Goal: Task Accomplishment & Management: Complete application form

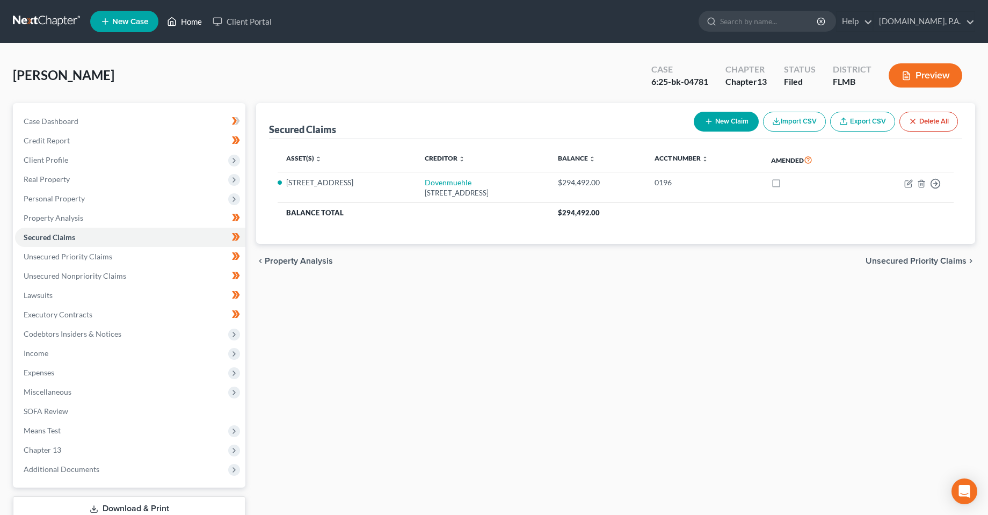
click at [188, 20] on link "Home" at bounding box center [185, 21] width 46 height 19
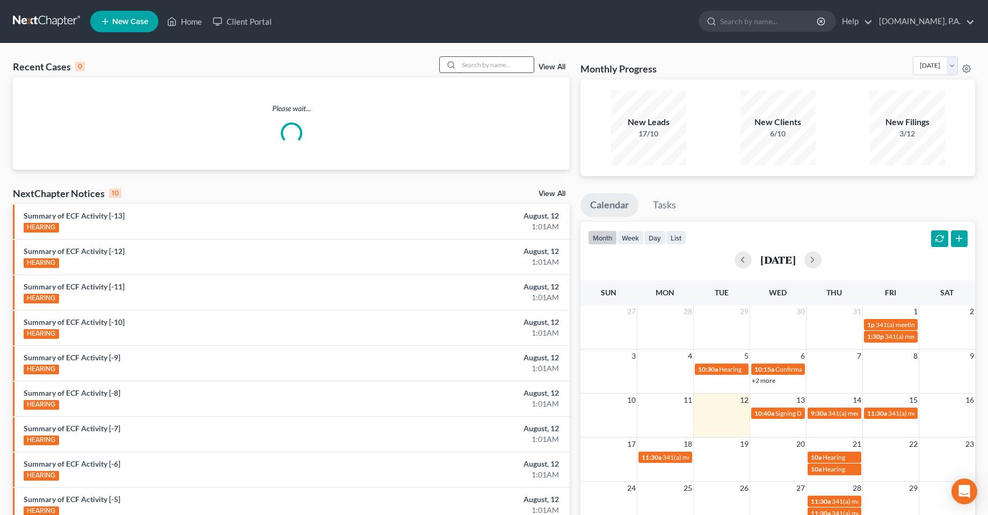
click at [474, 59] on input "search" at bounding box center [496, 65] width 75 height 16
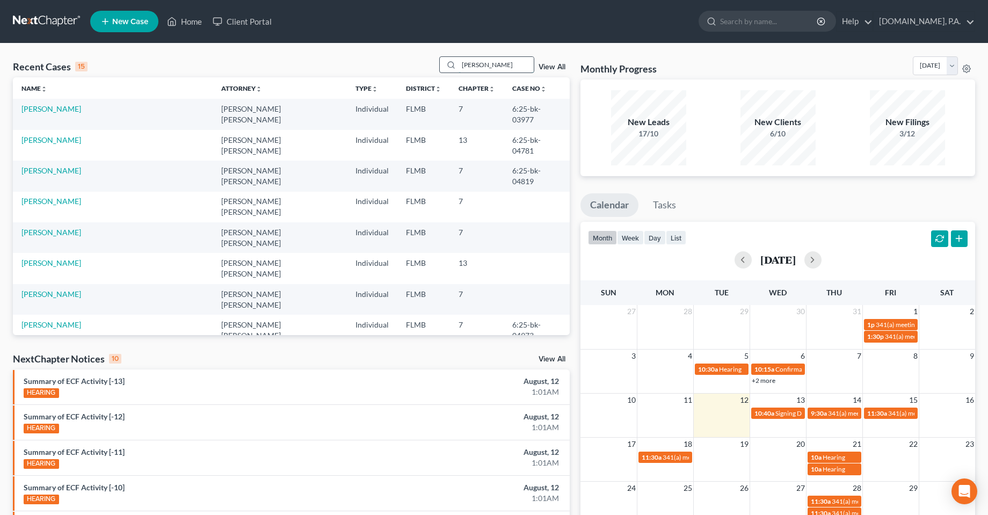
type input "[PERSON_NAME]"
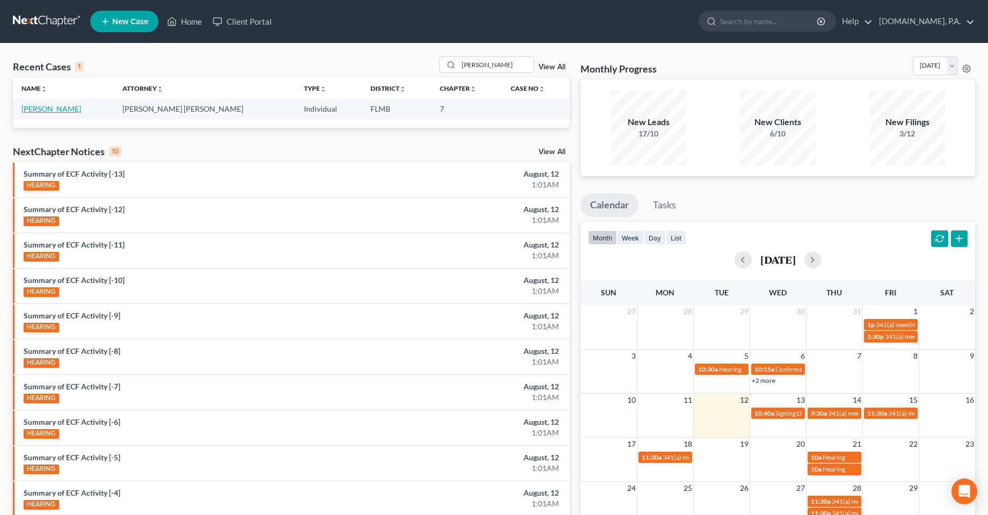
click at [33, 110] on link "[PERSON_NAME]" at bounding box center [51, 108] width 60 height 9
select select "3"
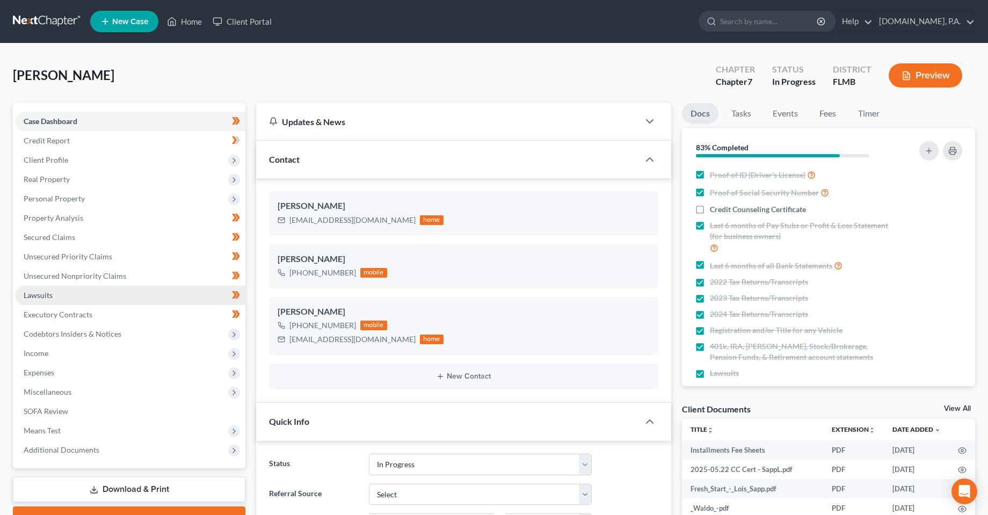
click at [44, 295] on span "Lawsuits" at bounding box center [38, 294] width 29 height 9
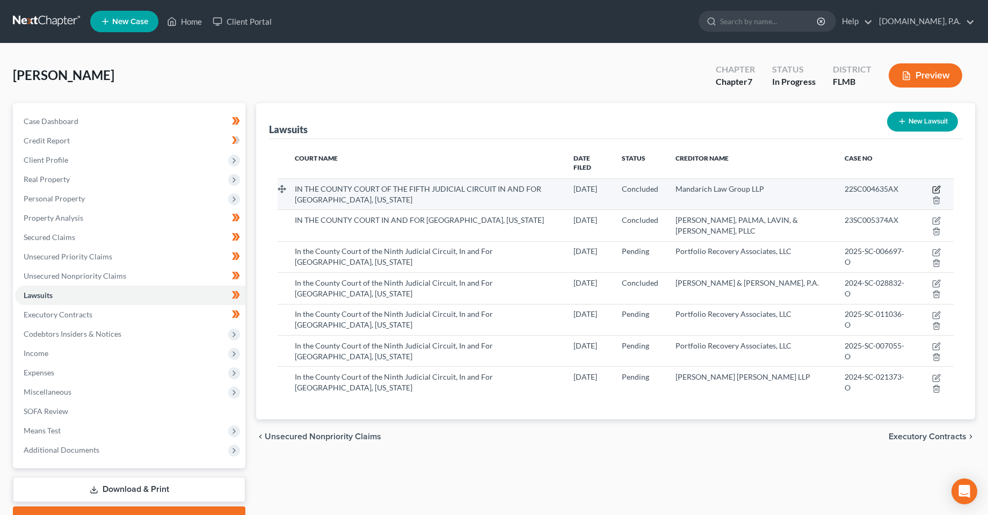
click at [936, 185] on icon "button" at bounding box center [936, 189] width 9 height 9
select select "9"
select select "2"
select select "4"
select select "9"
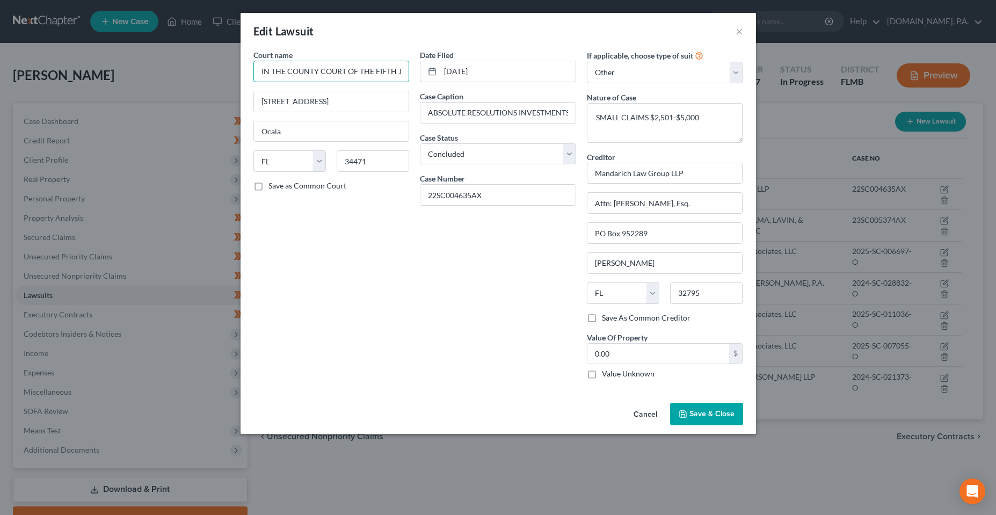
click at [317, 76] on input "IN THE COUNTY COURT OF THE FIFTH JUDICIAL CIRCUIT IN AND FOR [GEOGRAPHIC_DATA],…" at bounding box center [331, 71] width 156 height 21
click at [700, 414] on span "Save & Close" at bounding box center [711, 413] width 45 height 9
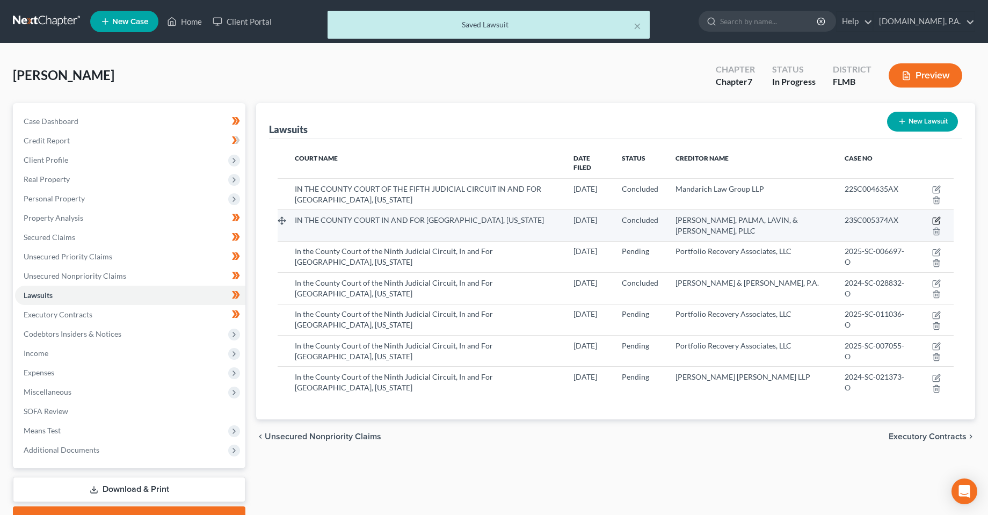
click at [938, 216] on icon "button" at bounding box center [936, 220] width 9 height 9
select select "9"
select select "2"
select select "4"
select select "9"
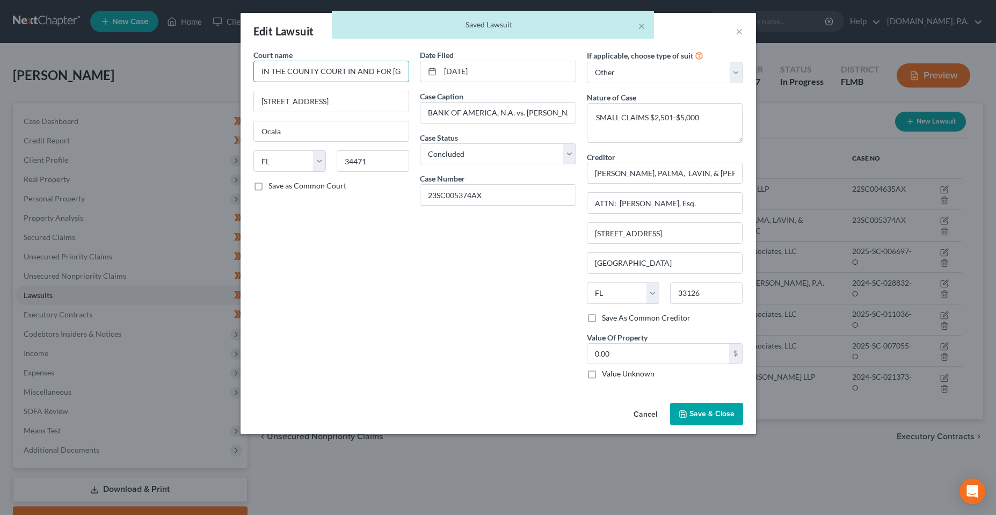
click at [329, 72] on input "IN THE COUNTY COURT IN AND FOR [GEOGRAPHIC_DATA], [US_STATE]" at bounding box center [331, 71] width 156 height 21
paste input "OF THE FIFTH JUDICIAL CIRCUIT"
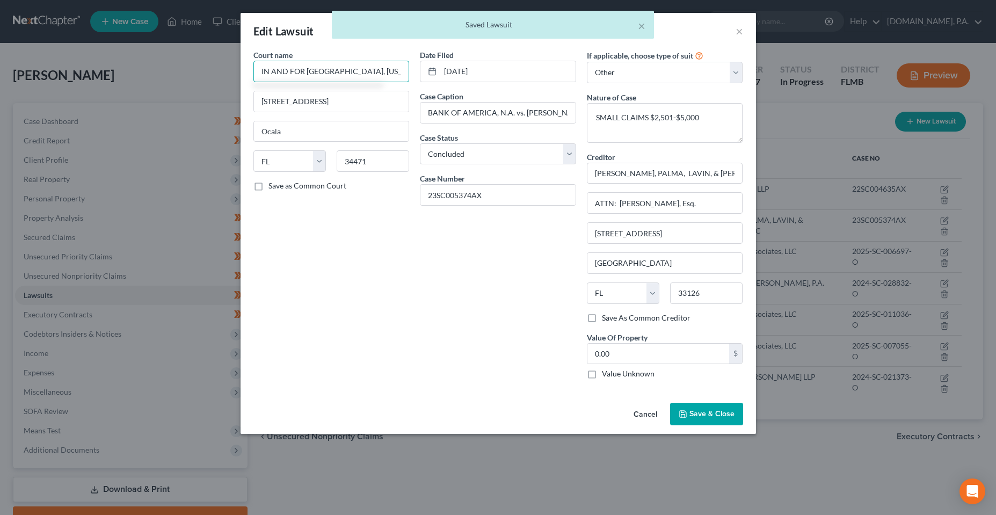
type input "IN THE COUNTY COURT OF THE FIFTH JUDICIAL CIRCUIT IN AND FOR [GEOGRAPHIC_DATA],…"
click at [703, 410] on span "Save & Close" at bounding box center [711, 413] width 45 height 9
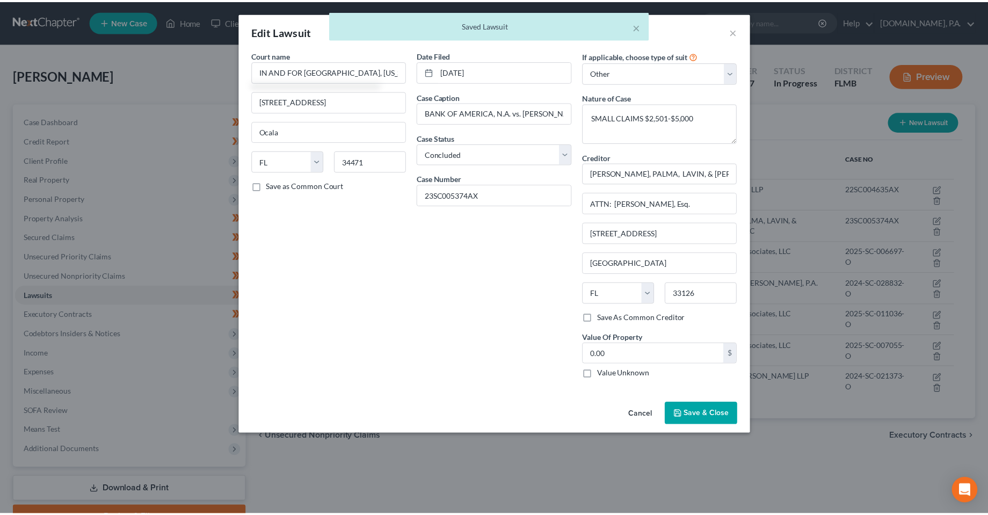
scroll to position [0, 0]
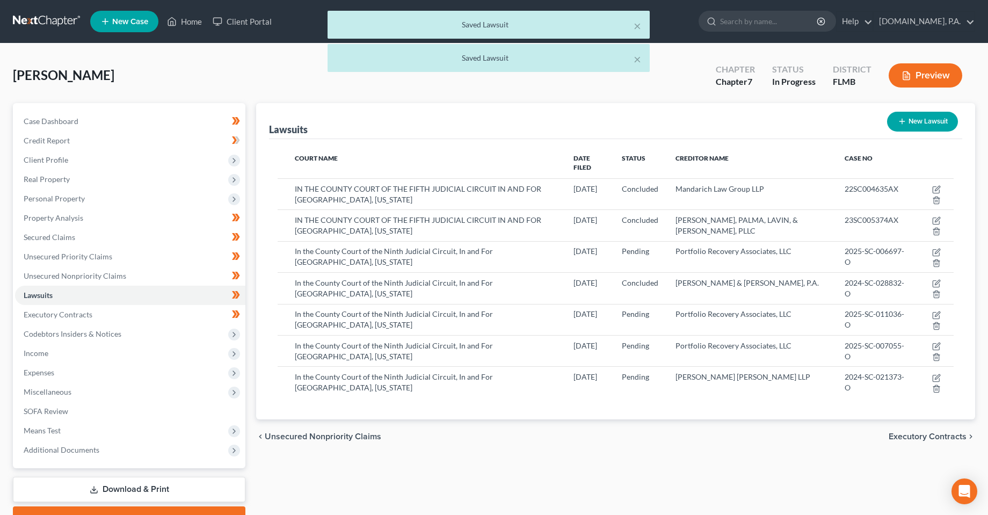
click at [364, 453] on div "Lawsuits New Lawsuit Court Name Date Filed Status Creditor Name Case No IN THE …" at bounding box center [616, 316] width 730 height 427
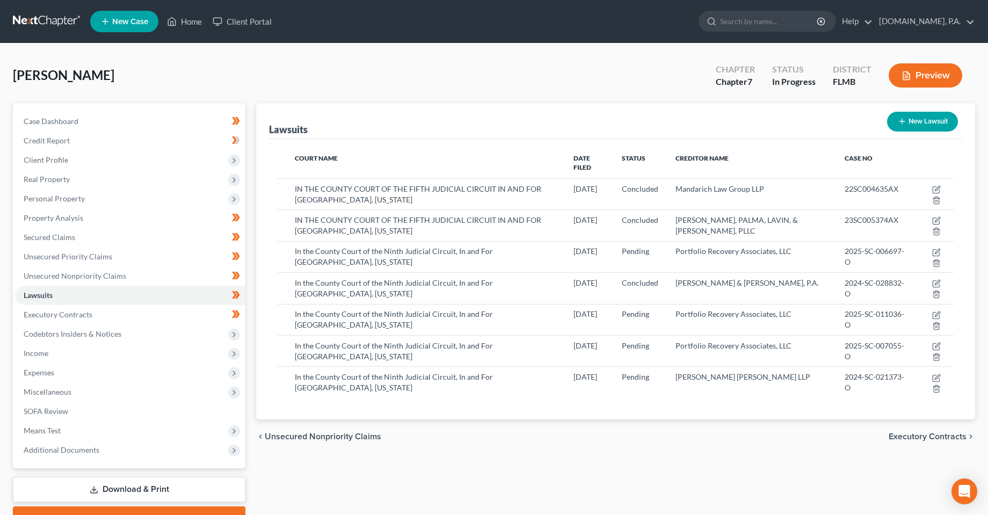
click at [387, 60] on div "[PERSON_NAME] Upgraded Chapter Chapter 7 Status In [GEOGRAPHIC_DATA] [GEOGRAPHI…" at bounding box center [494, 79] width 962 height 47
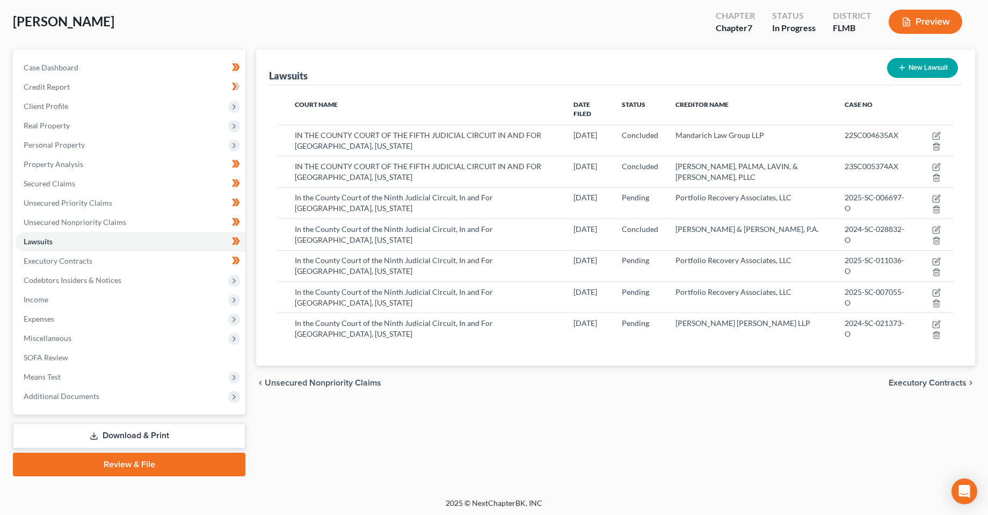
scroll to position [56, 0]
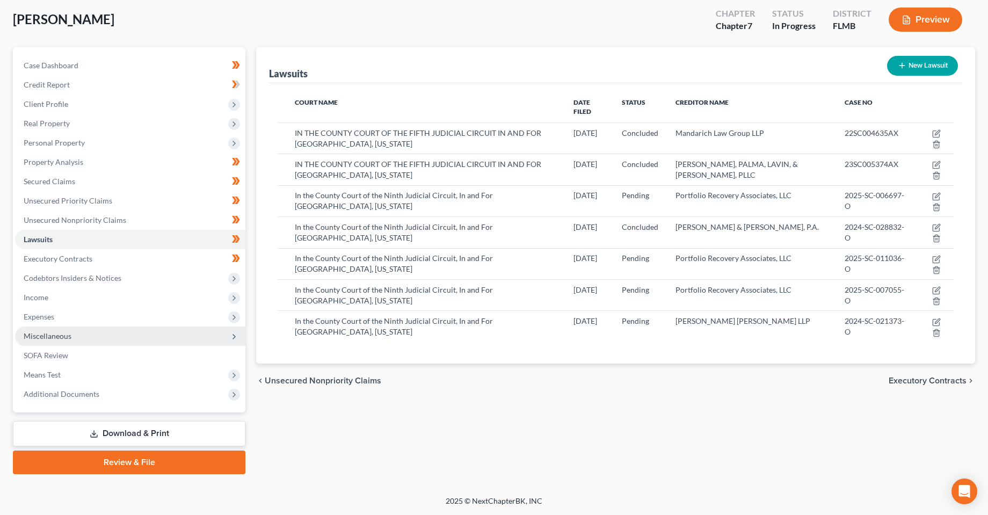
click at [55, 339] on span "Miscellaneous" at bounding box center [48, 335] width 48 height 9
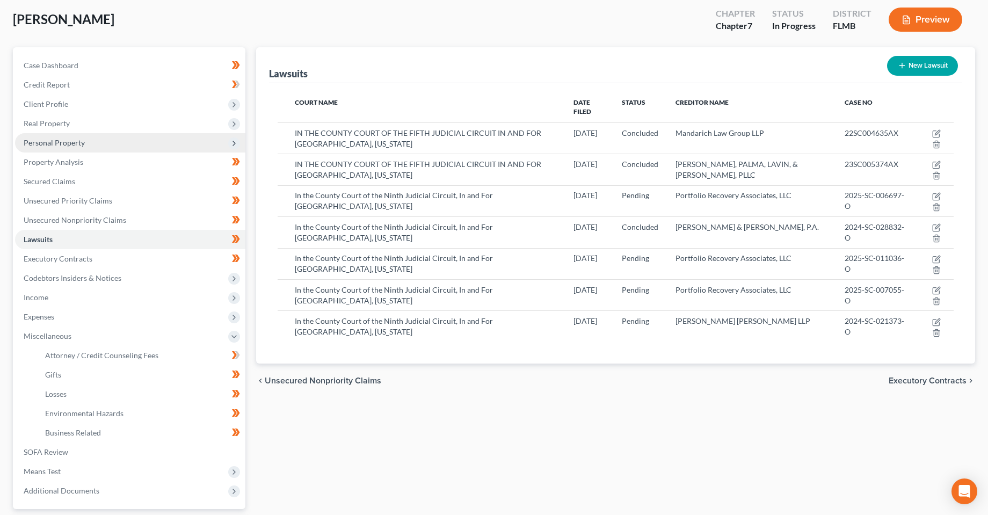
click at [58, 149] on span "Personal Property" at bounding box center [130, 142] width 230 height 19
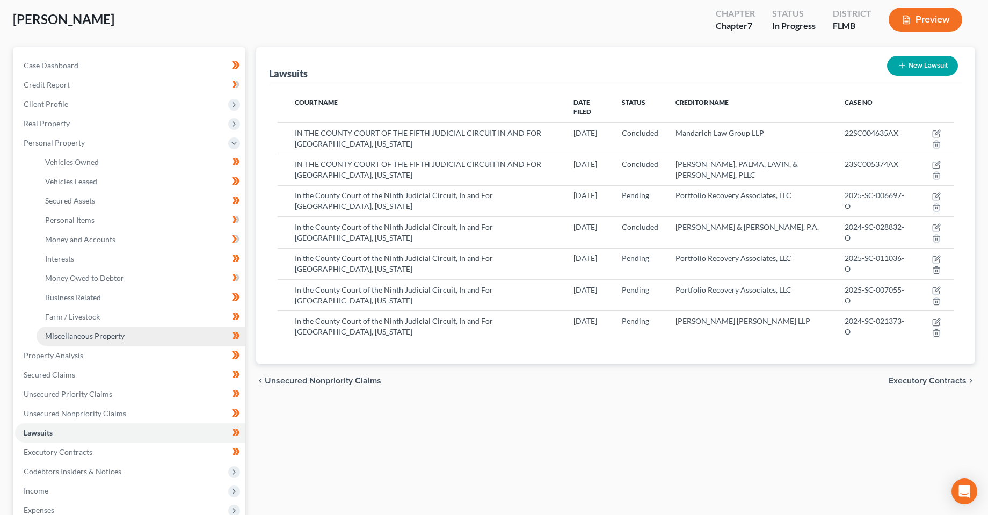
click at [89, 338] on span "Miscellaneous Property" at bounding box center [84, 335] width 79 height 9
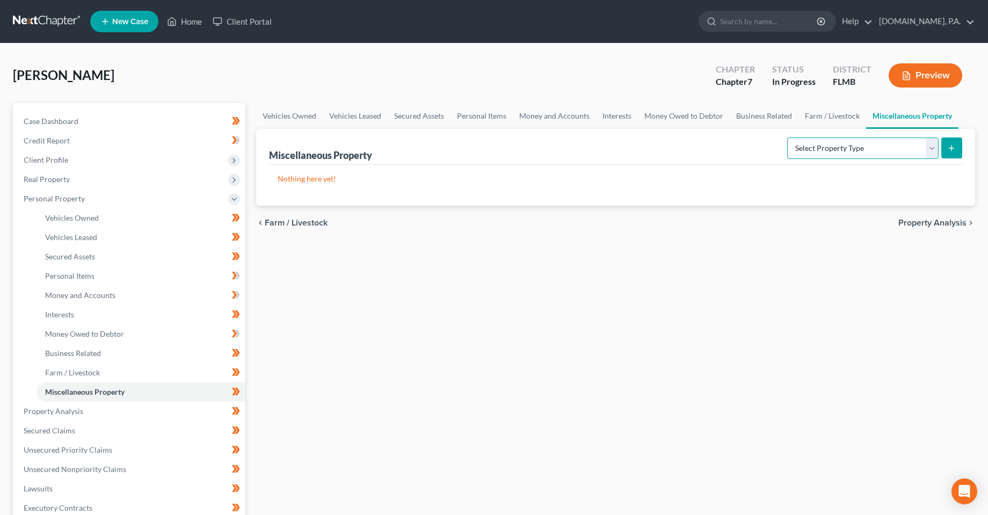
click at [881, 151] on select "Select Property Type Assigned for Creditor Benefit [DATE] Holding for Another N…" at bounding box center [862, 147] width 151 height 21
select select "holding_for_another"
click at [787, 137] on select "Select Property Type Assigned for Creditor Benefit [DATE] Holding for Another N…" at bounding box center [862, 147] width 151 height 21
drag, startPoint x: 935, startPoint y: 150, endPoint x: 958, endPoint y: 149, distance: 23.6
click at [948, 153] on form "Select Property Type Assigned for Creditor Benefit [DATE] Holding for Another N…" at bounding box center [874, 148] width 175 height 22
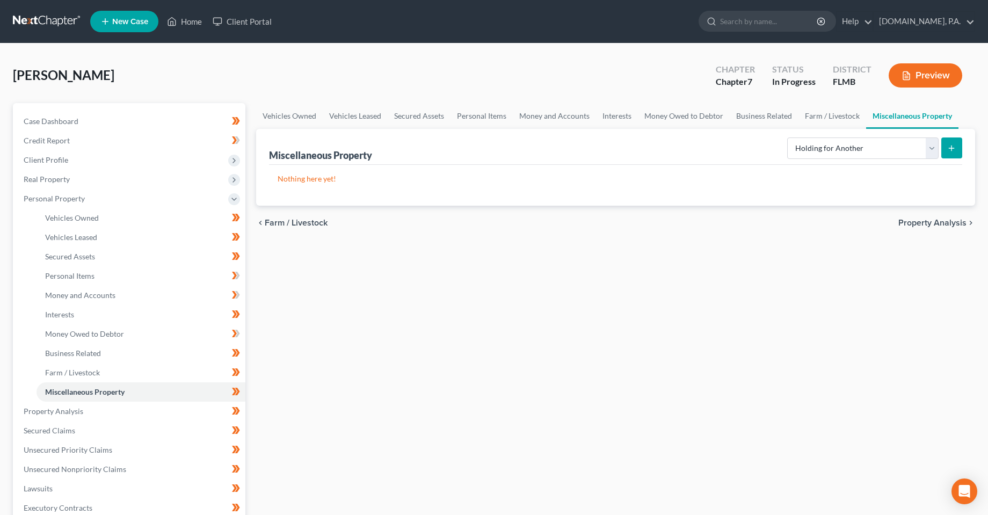
click at [958, 149] on button "submit" at bounding box center [951, 147] width 21 height 21
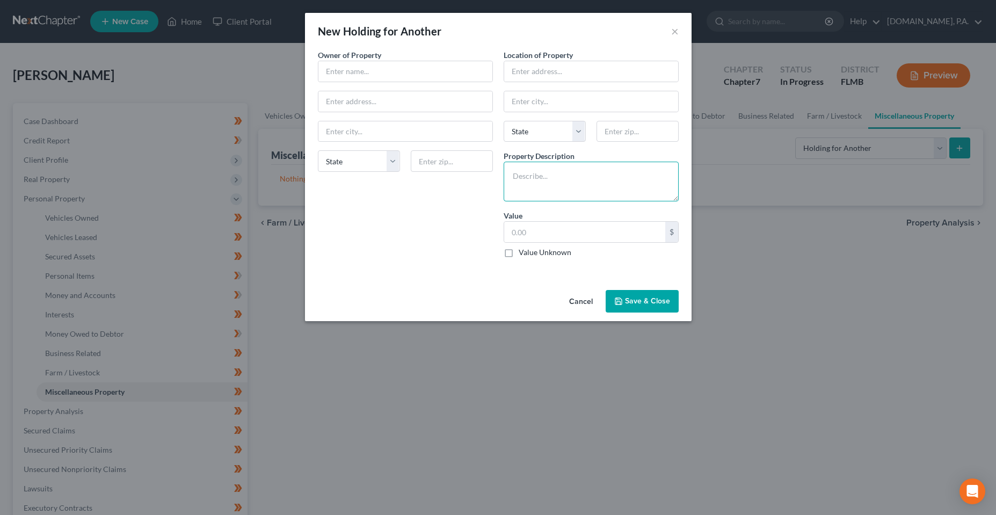
click at [606, 193] on textarea at bounding box center [591, 182] width 175 height 40
click at [537, 68] on input "text" at bounding box center [591, 71] width 174 height 20
click at [376, 76] on input "text" at bounding box center [405, 71] width 174 height 20
click at [679, 38] on div "New Holding for Another ×" at bounding box center [498, 31] width 387 height 37
click at [677, 34] on button "×" at bounding box center [675, 31] width 8 height 13
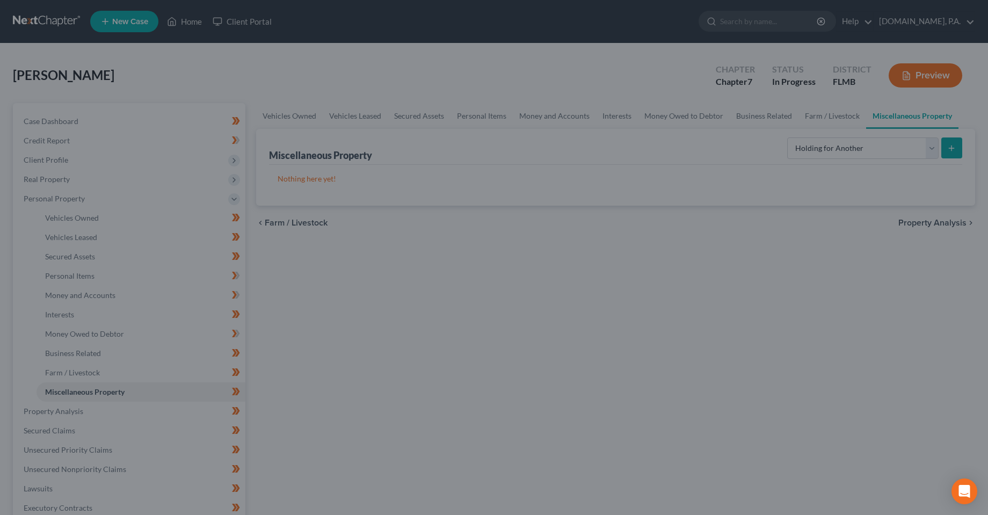
drag, startPoint x: 467, startPoint y: 308, endPoint x: 461, endPoint y: 306, distance: 6.3
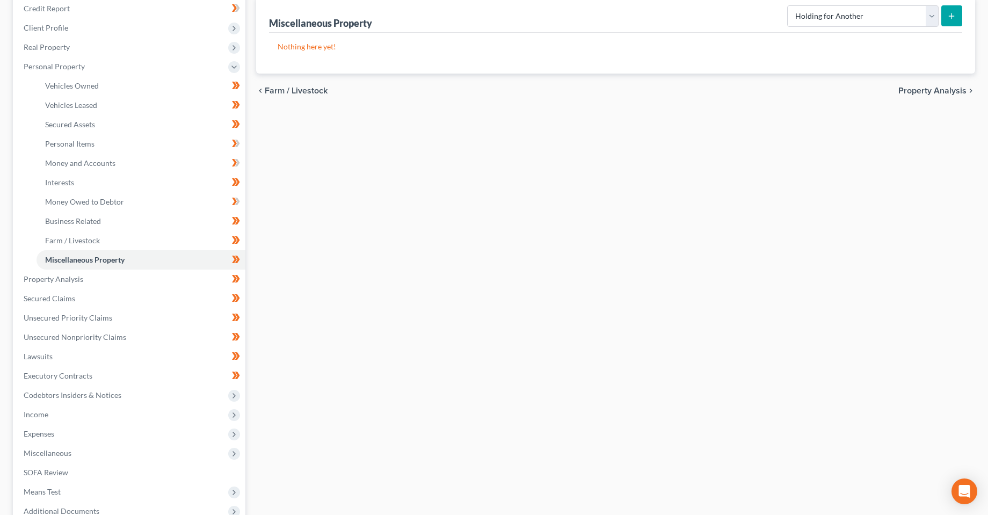
scroll to position [107, 0]
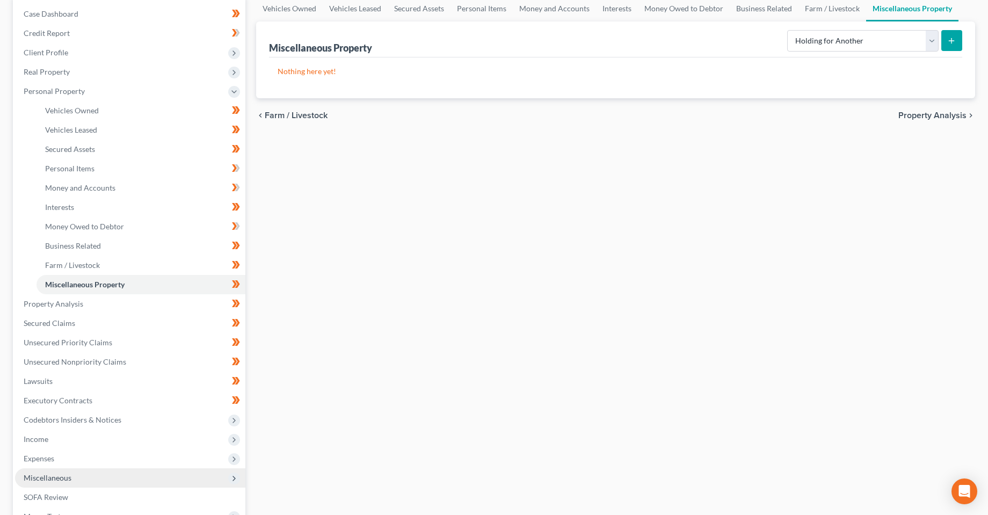
click at [62, 478] on span "Miscellaneous" at bounding box center [48, 477] width 48 height 9
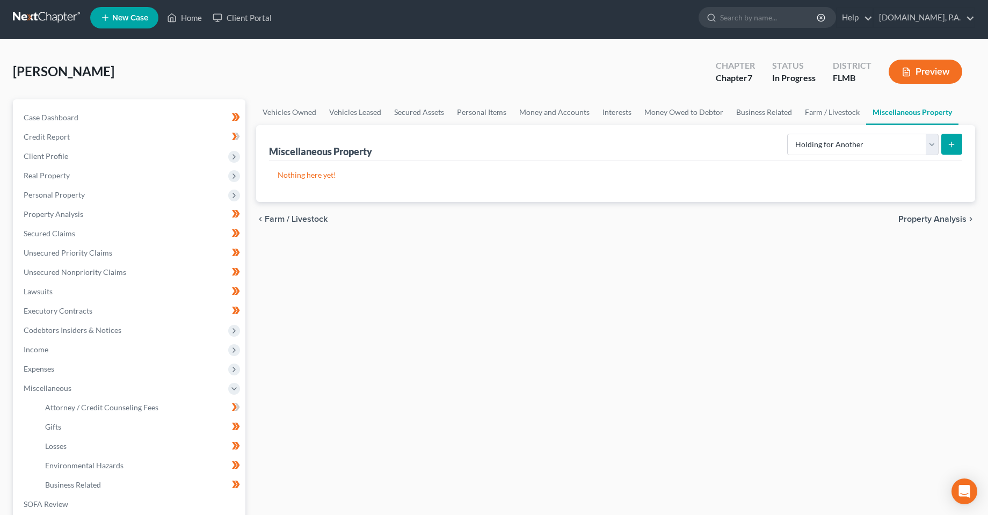
scroll to position [0, 0]
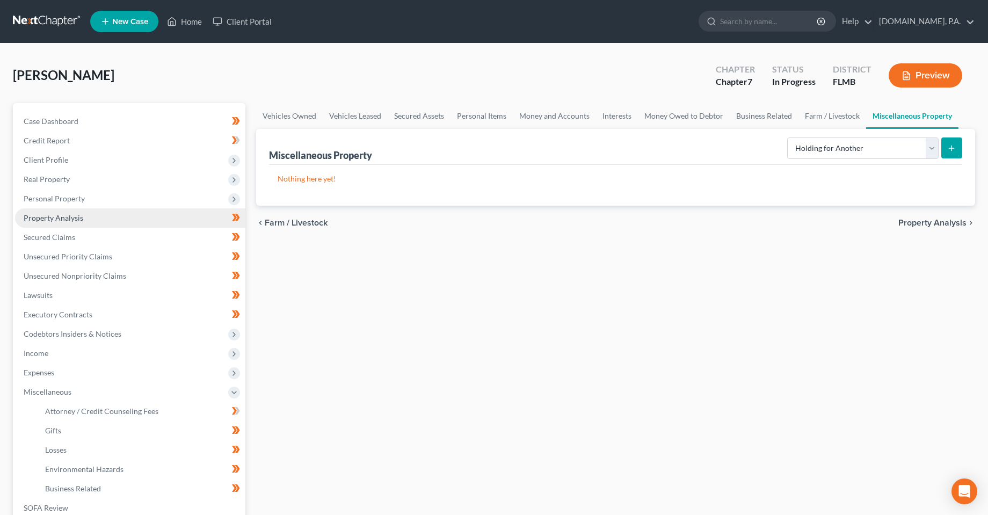
click at [57, 222] on span "Property Analysis" at bounding box center [54, 217] width 60 height 9
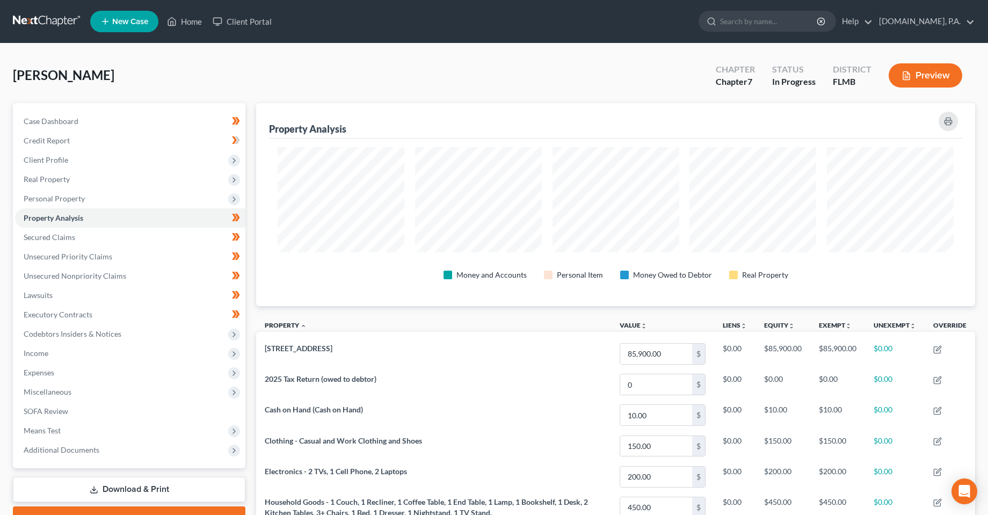
scroll to position [203, 719]
click at [66, 200] on span "Personal Property" at bounding box center [54, 198] width 61 height 9
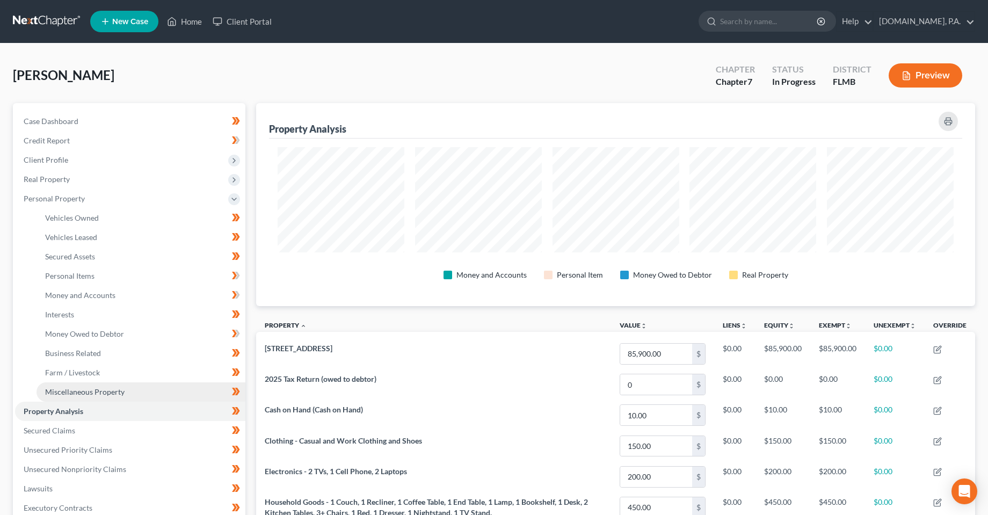
click at [80, 397] on link "Miscellaneous Property" at bounding box center [141, 391] width 209 height 19
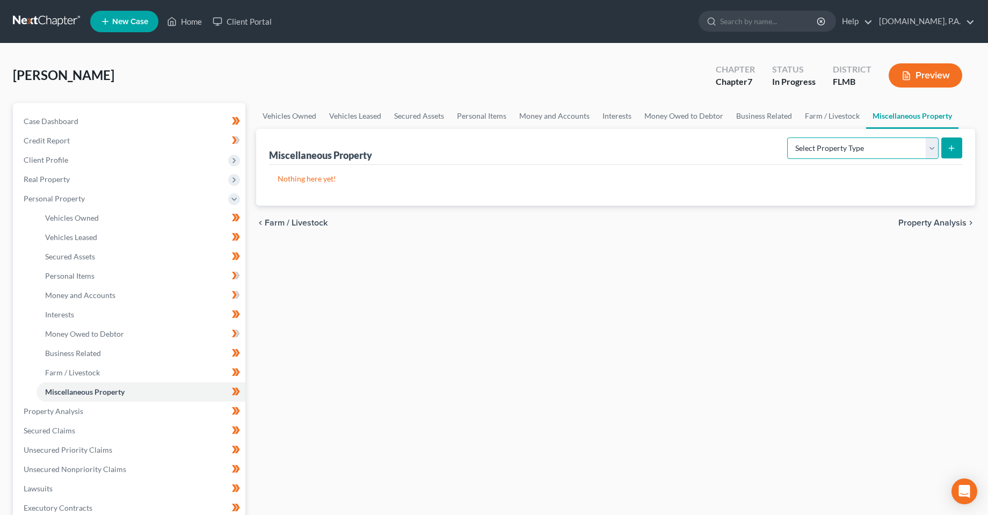
click at [856, 158] on select "Select Property Type Assigned for Creditor Benefit [DATE] Holding for Another N…" at bounding box center [862, 147] width 151 height 21
click at [708, 288] on div "Vehicles Owned Vehicles Leased Secured Assets Personal Items Money and Accounts…" at bounding box center [616, 413] width 730 height 620
click at [66, 376] on span "Farm / Livestock" at bounding box center [72, 372] width 55 height 9
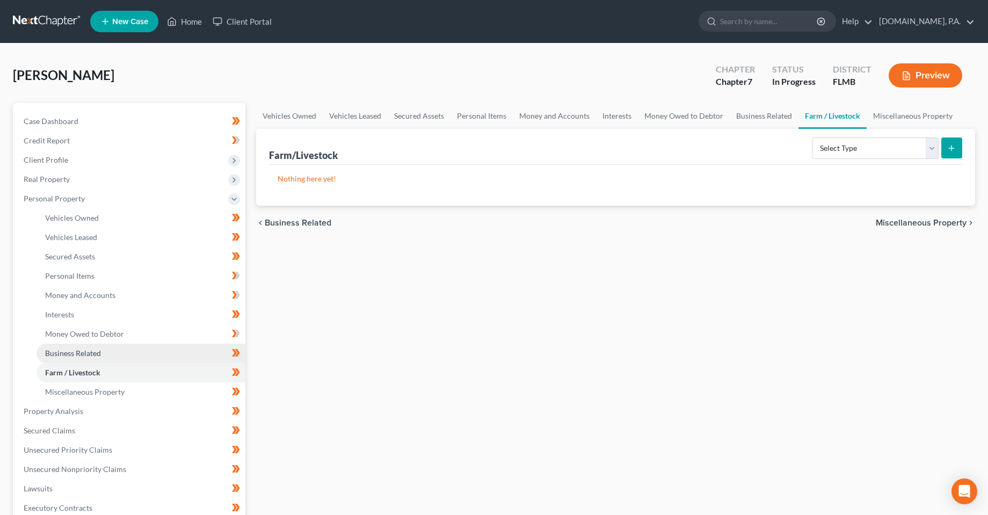
click at [56, 350] on span "Business Related" at bounding box center [73, 352] width 56 height 9
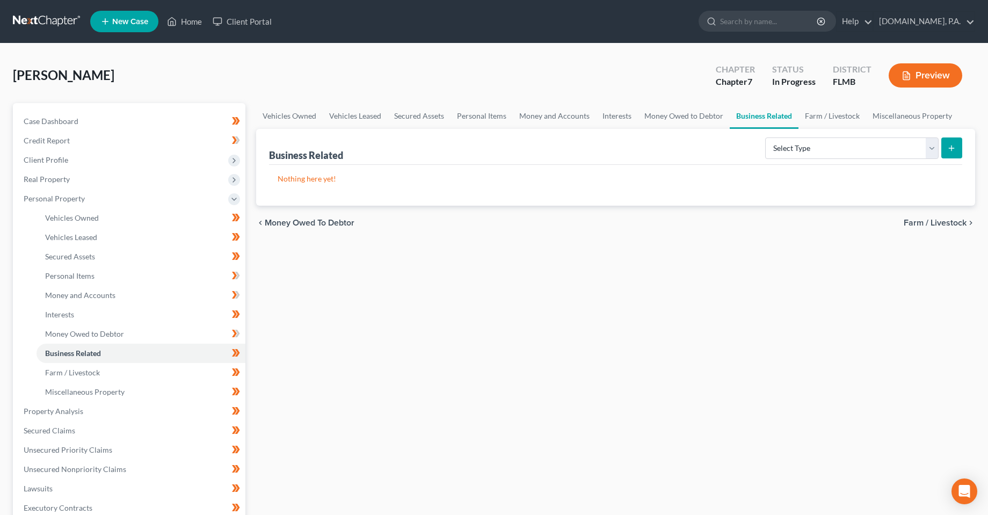
click at [454, 304] on div "Vehicles Owned Vehicles Leased Secured Assets Personal Items Money and Accounts…" at bounding box center [616, 413] width 730 height 620
click at [64, 336] on span "Money Owed to Debtor" at bounding box center [84, 333] width 79 height 9
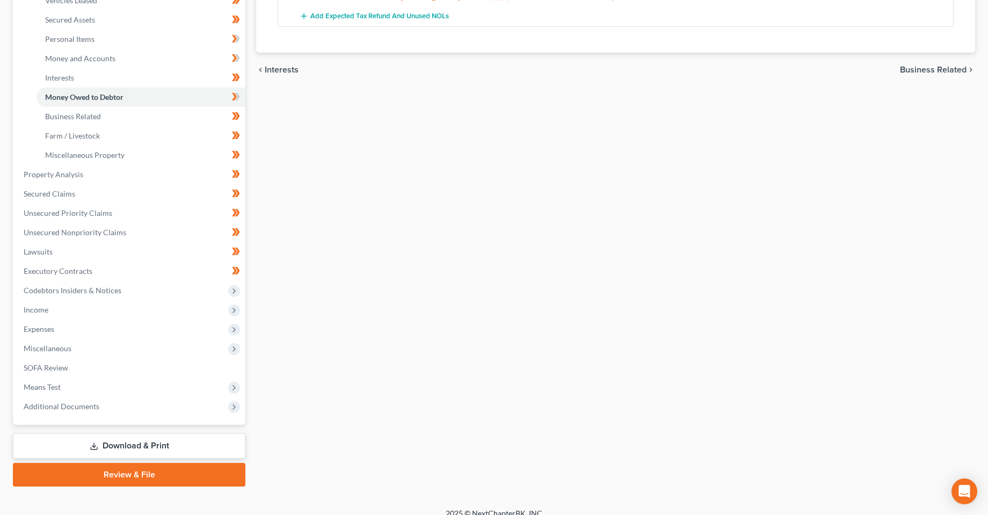
scroll to position [249, 0]
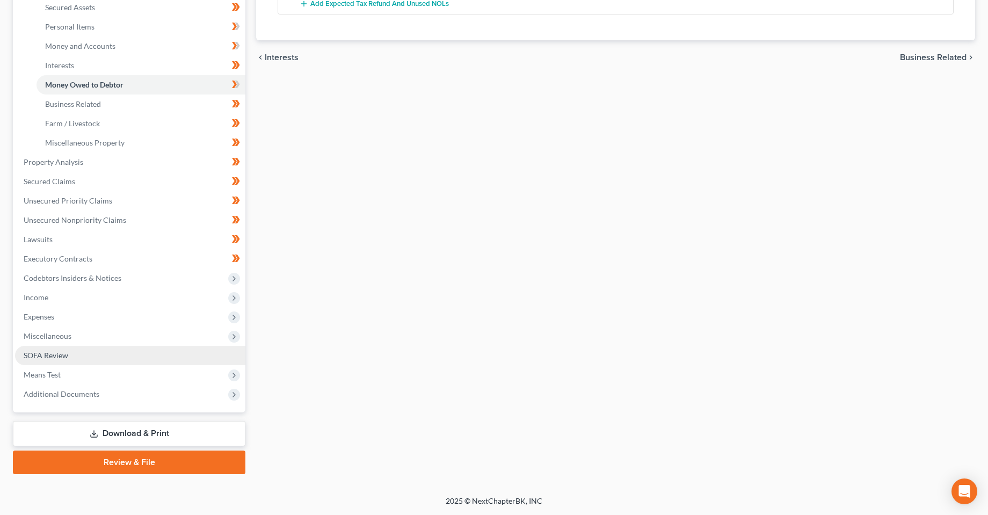
click at [44, 358] on span "SOFA Review" at bounding box center [46, 355] width 45 height 9
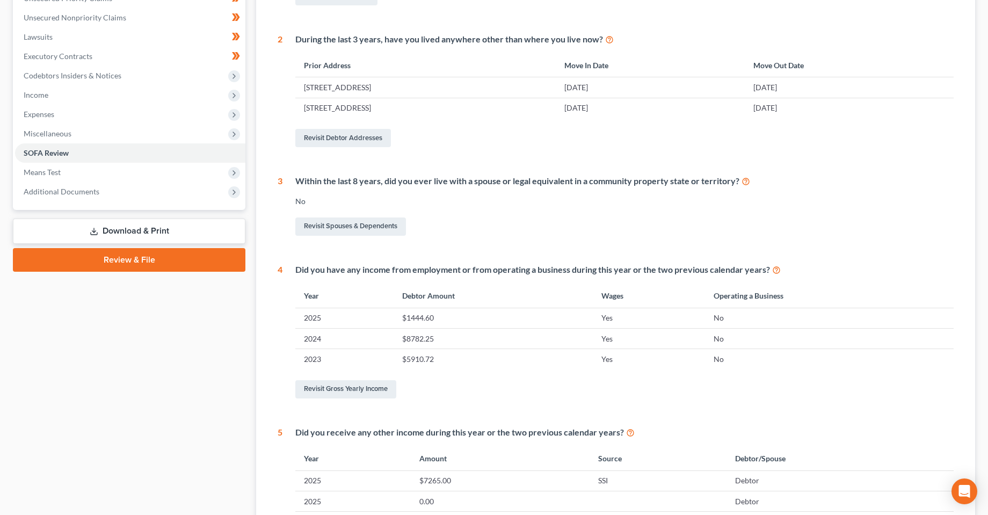
scroll to position [107, 0]
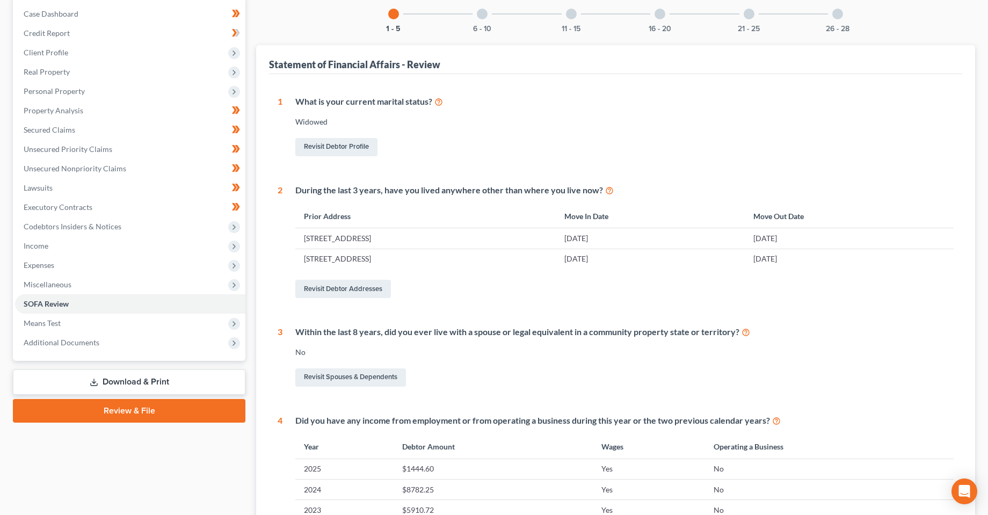
click at [481, 9] on div at bounding box center [482, 14] width 11 height 11
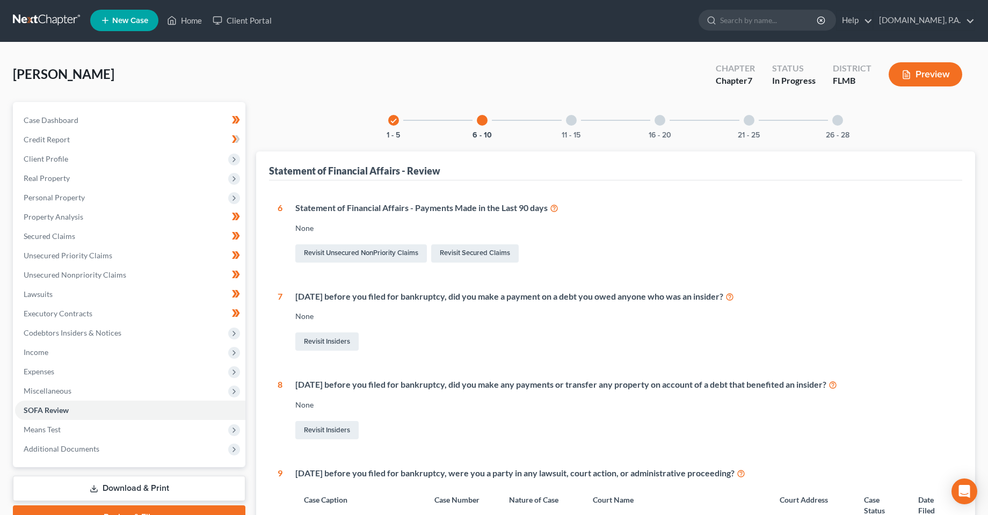
scroll to position [0, 0]
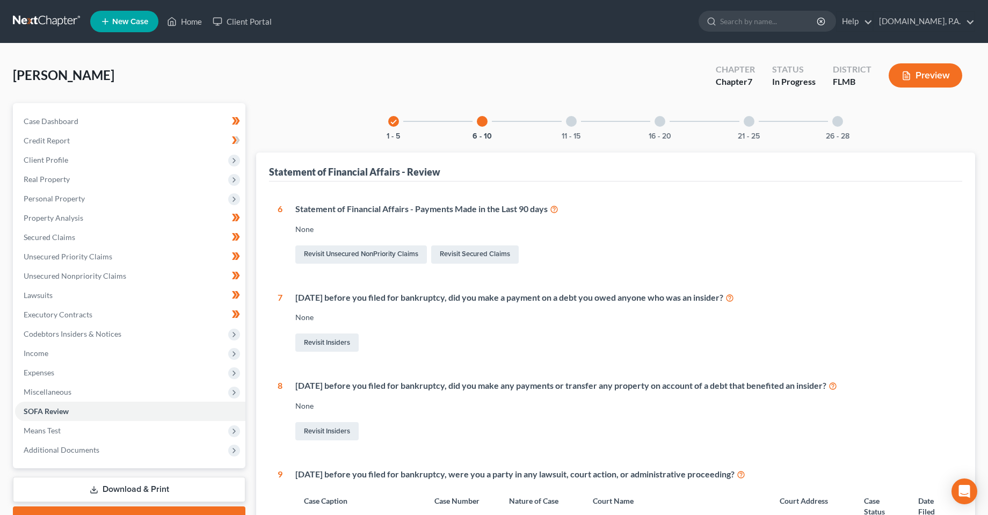
click at [572, 122] on div at bounding box center [571, 121] width 11 height 11
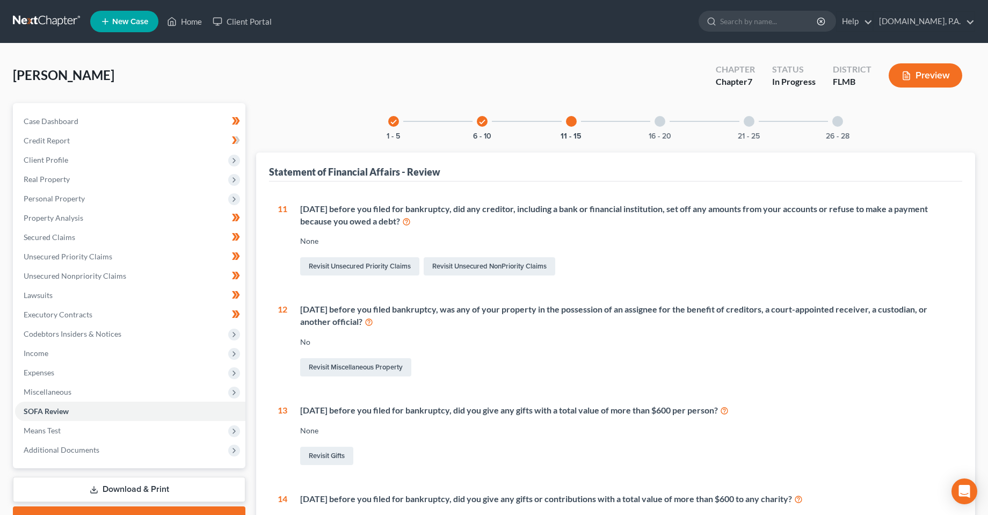
click at [666, 117] on div "16 - 20" at bounding box center [660, 121] width 37 height 37
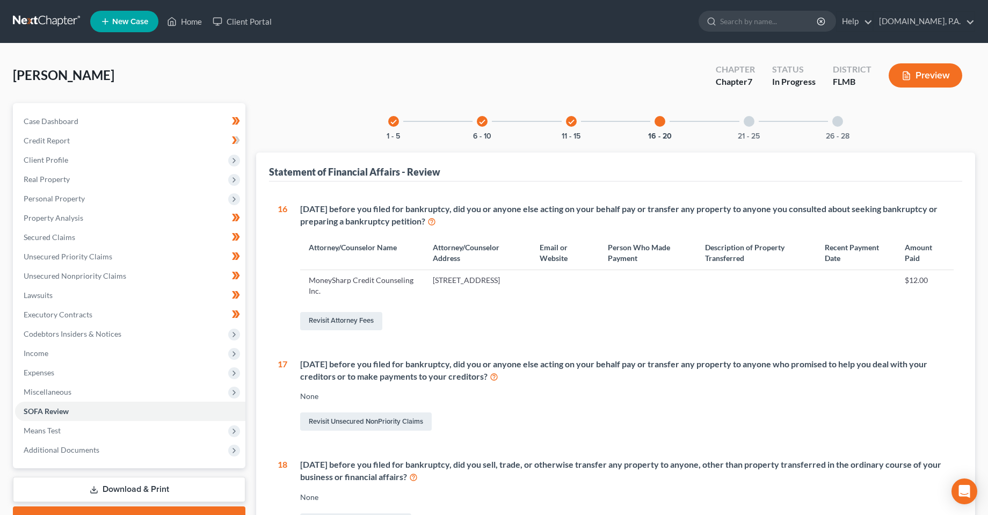
click at [753, 123] on div at bounding box center [749, 121] width 11 height 11
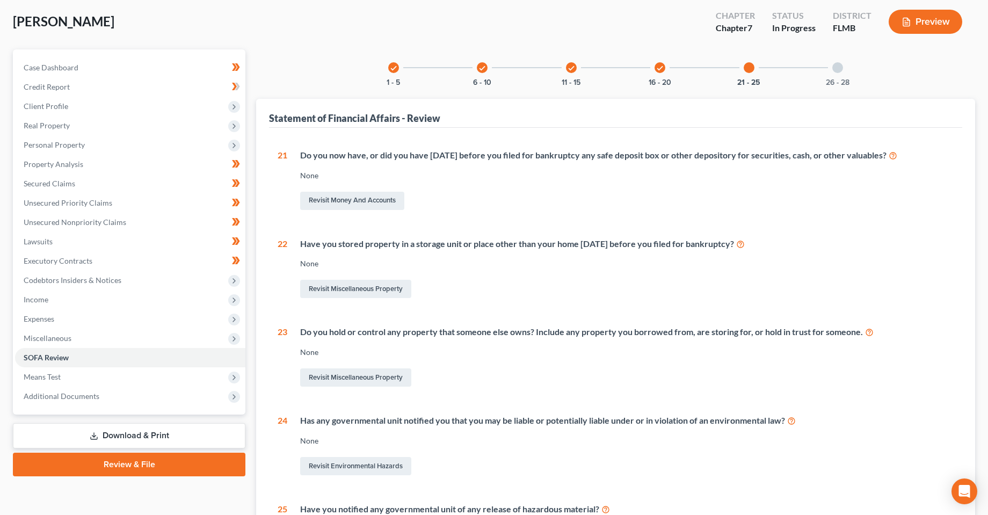
scroll to position [107, 0]
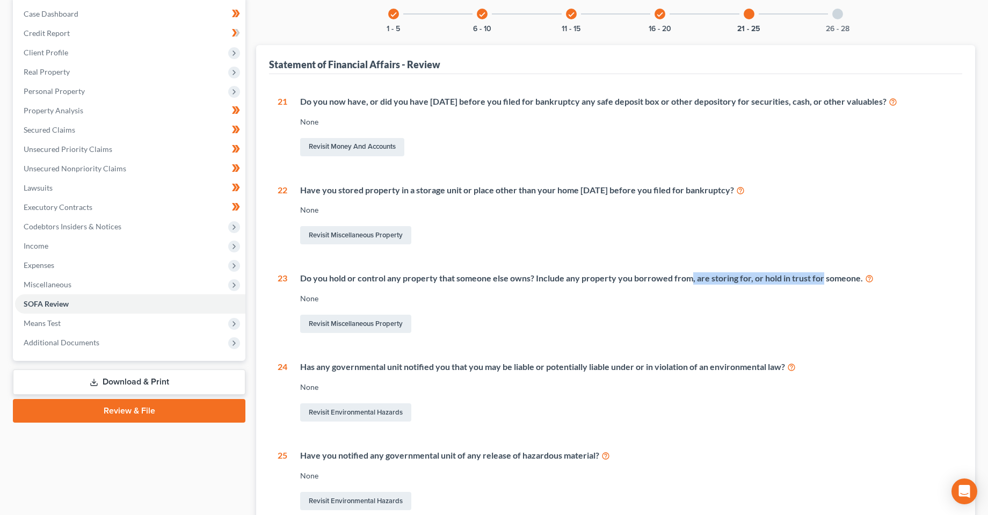
drag, startPoint x: 691, startPoint y: 279, endPoint x: 822, endPoint y: 280, distance: 131.0
click at [822, 280] on div "Do you hold or control any property that someone else owns? Include any propert…" at bounding box center [626, 278] width 653 height 12
click at [666, 322] on div "Revisit Miscellaneous Property" at bounding box center [626, 324] width 653 height 23
click at [867, 279] on icon at bounding box center [869, 278] width 9 height 10
click at [358, 326] on link "Revisit Miscellaneous Property" at bounding box center [355, 324] width 111 height 18
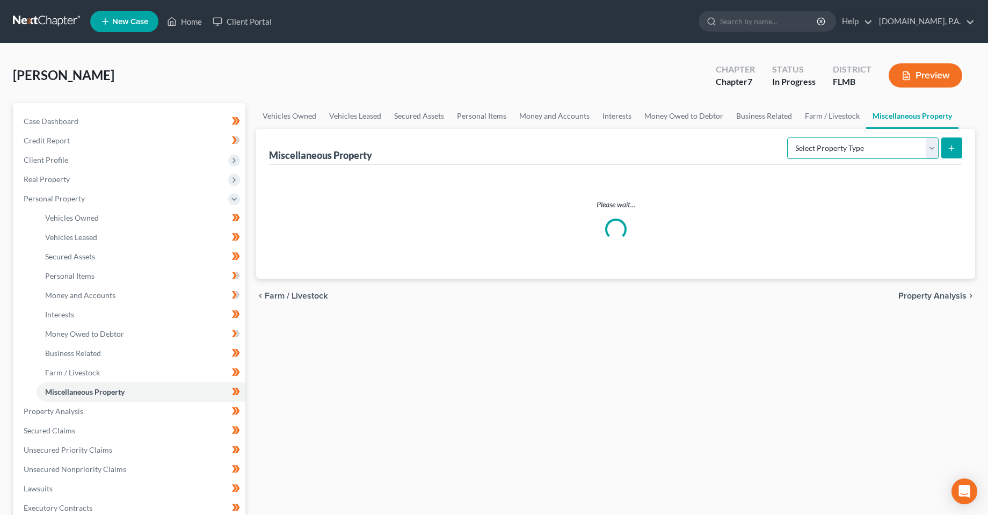
click at [811, 151] on select "Select Property Type Assigned for Creditor Benefit [DATE] Holding for Another N…" at bounding box center [862, 147] width 151 height 21
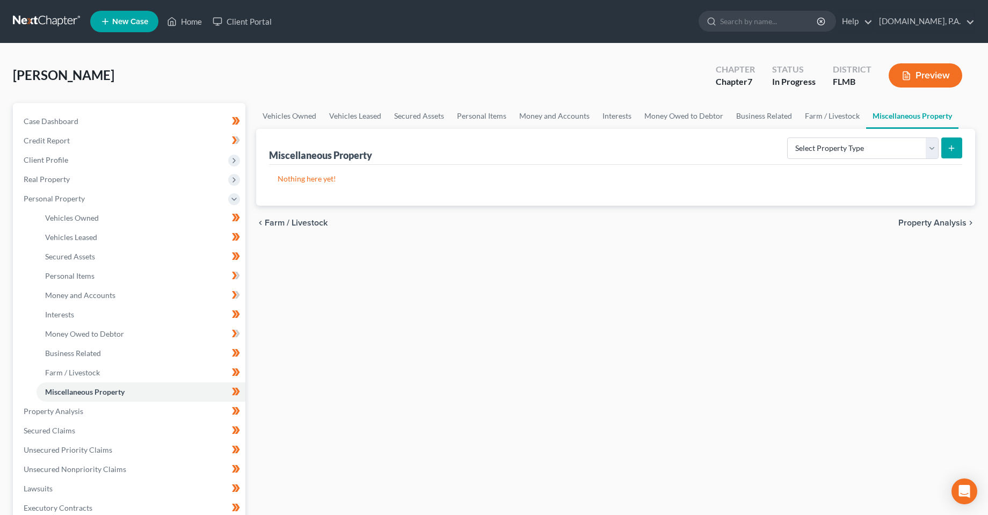
click at [485, 288] on div "Vehicles Owned Vehicles Leased Secured Assets Personal Items Money and Accounts…" at bounding box center [616, 413] width 730 height 620
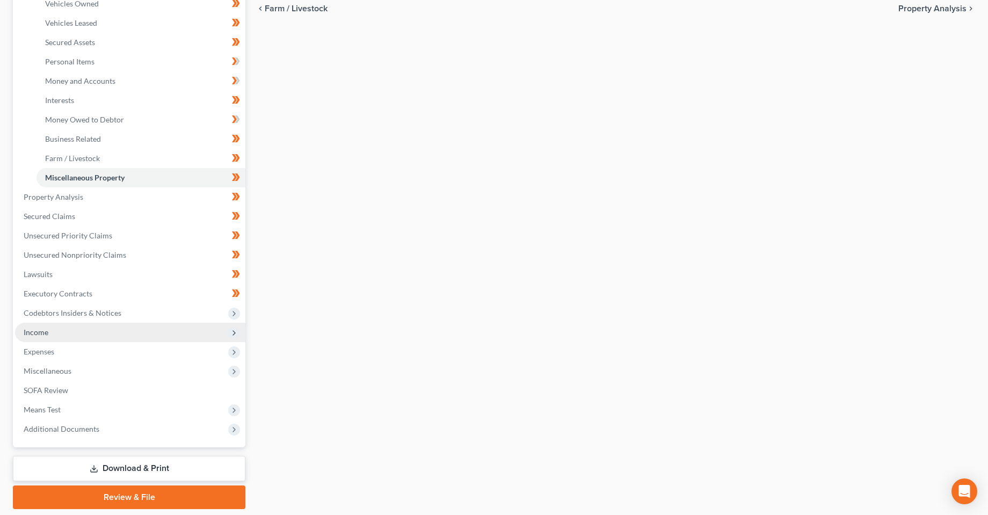
scroll to position [195, 0]
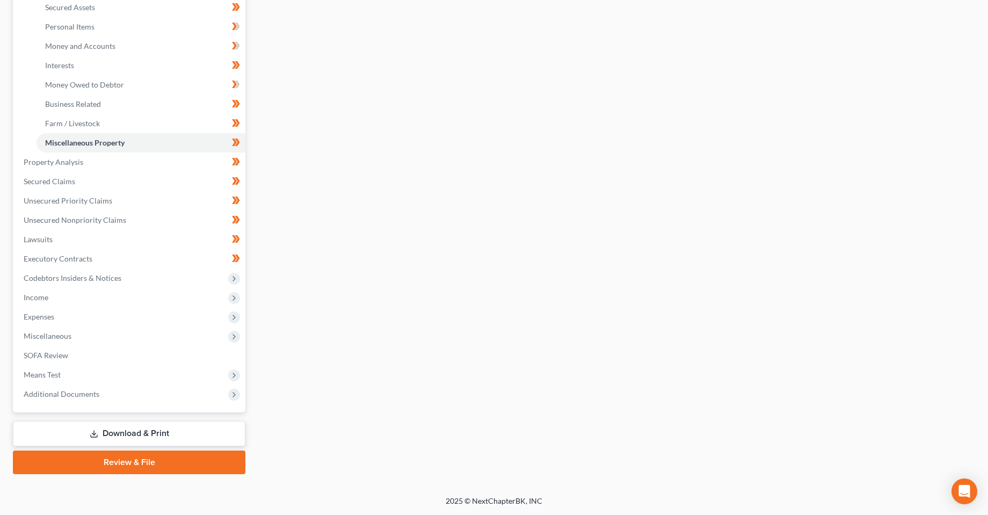
click at [130, 431] on link "Download & Print" at bounding box center [129, 433] width 232 height 25
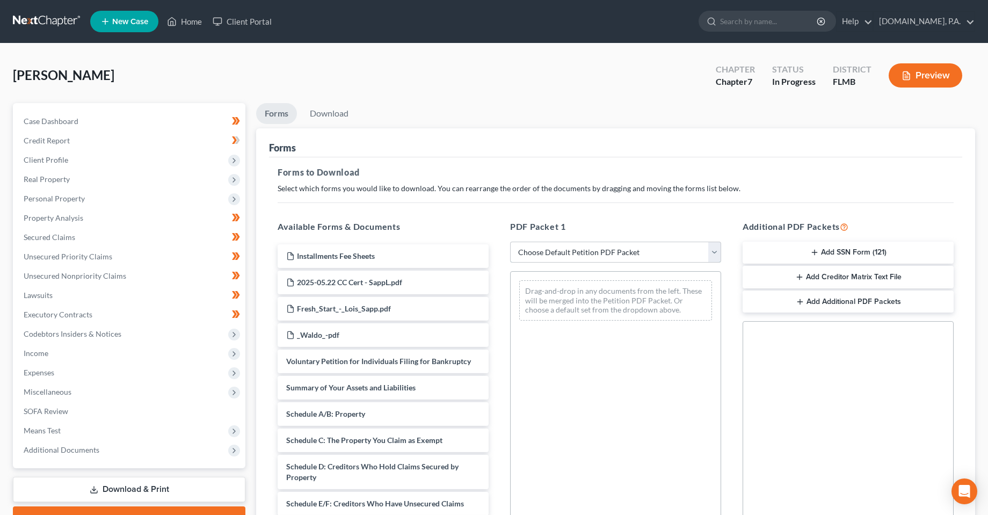
click at [670, 251] on select "Choose Default Petition PDF Packet Complete Bankruptcy Petition (all forms and …" at bounding box center [615, 252] width 211 height 21
select select "5"
click at [510, 242] on select "Choose Default Petition PDF Packet Complete Bankruptcy Petition (all forms and …" at bounding box center [615, 252] width 211 height 21
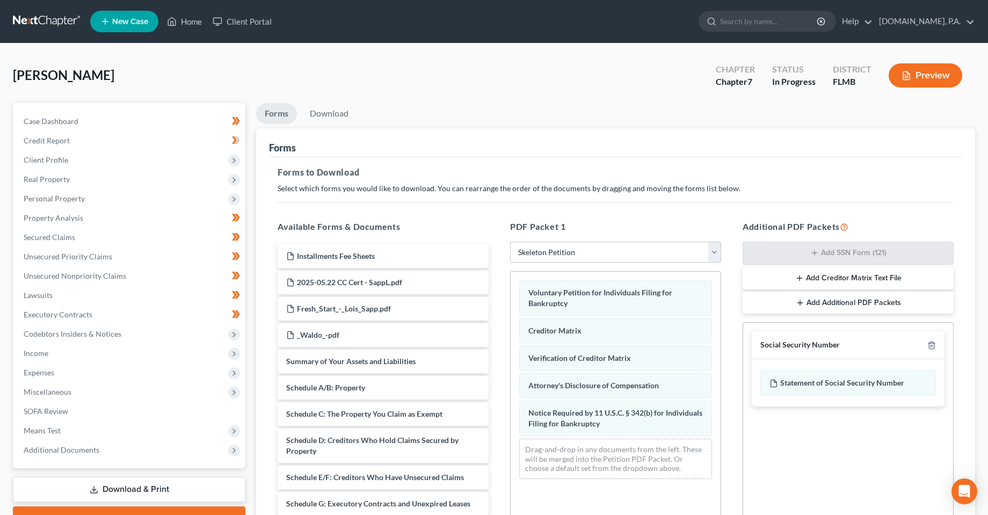
click at [685, 154] on div "Forms" at bounding box center [615, 142] width 693 height 29
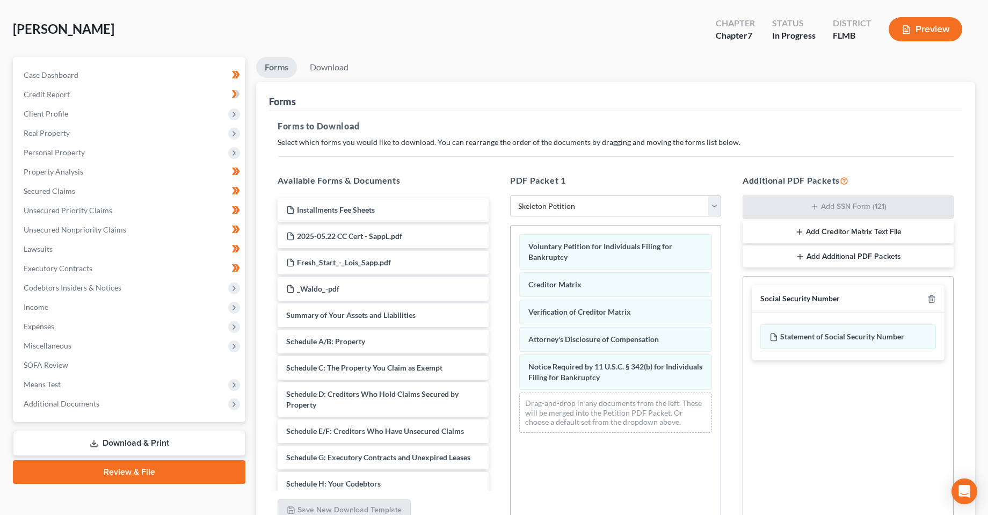
scroll to position [107, 0]
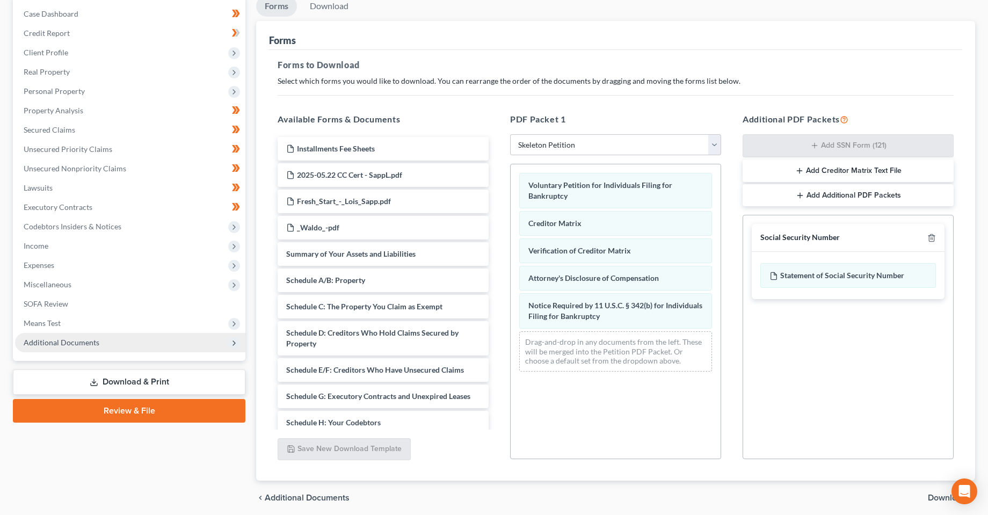
click at [106, 348] on span "Additional Documents" at bounding box center [130, 342] width 230 height 19
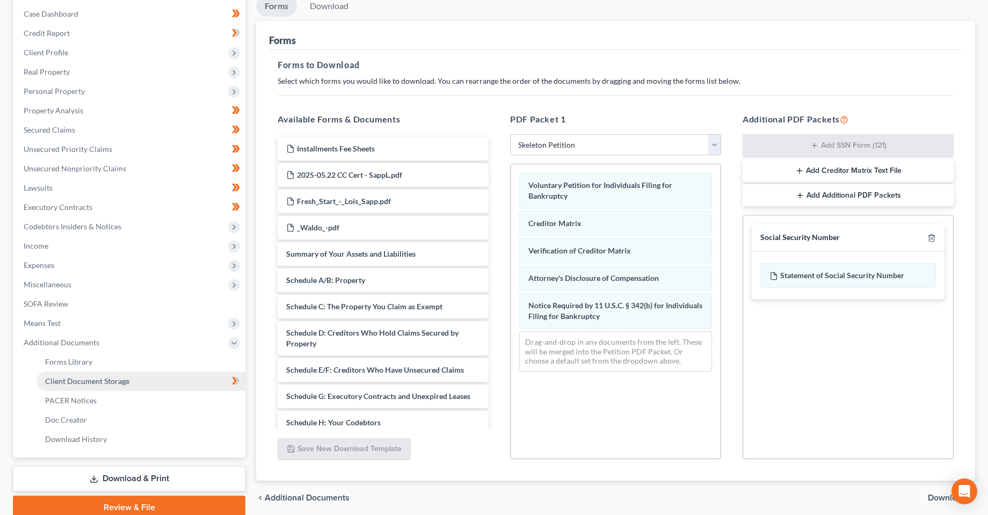
click at [105, 383] on span "Client Document Storage" at bounding box center [87, 380] width 84 height 9
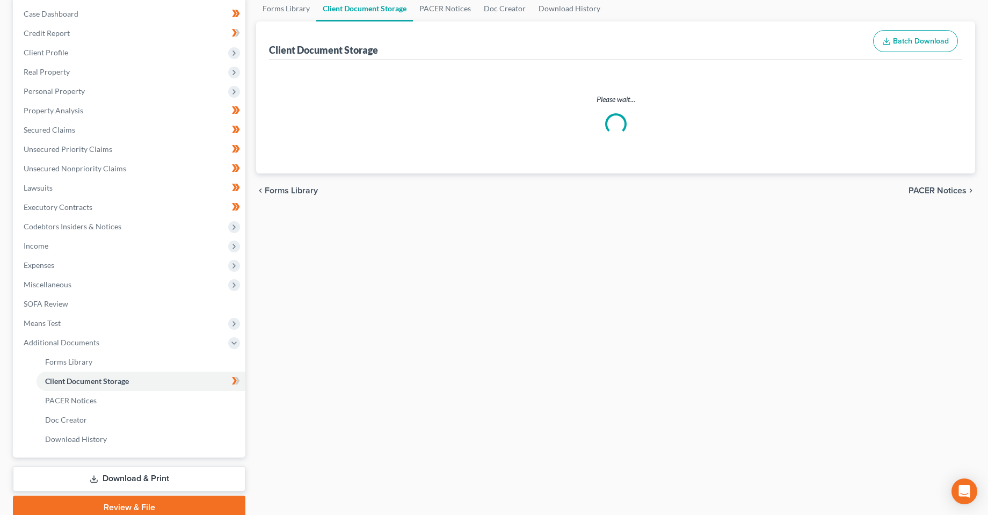
scroll to position [2, 0]
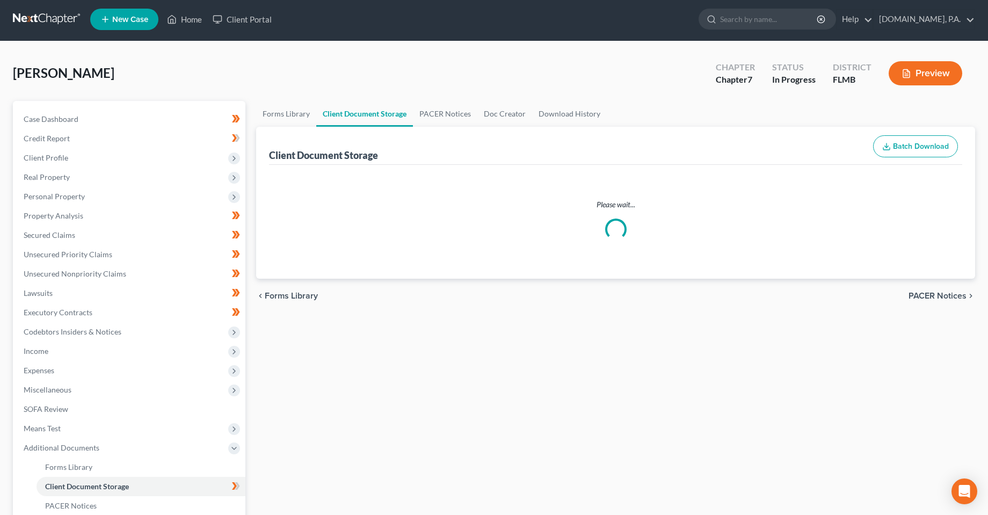
select select "9"
select select "4"
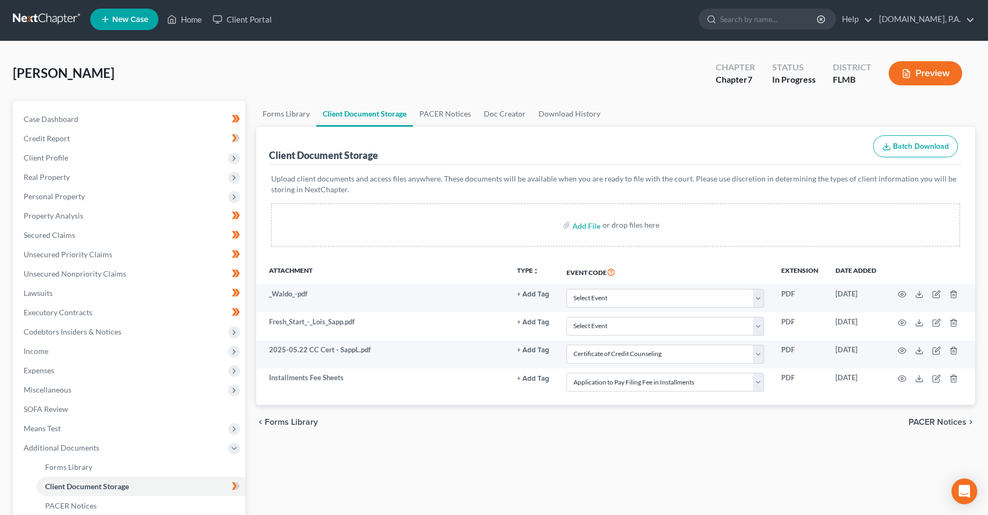
scroll to position [0, 0]
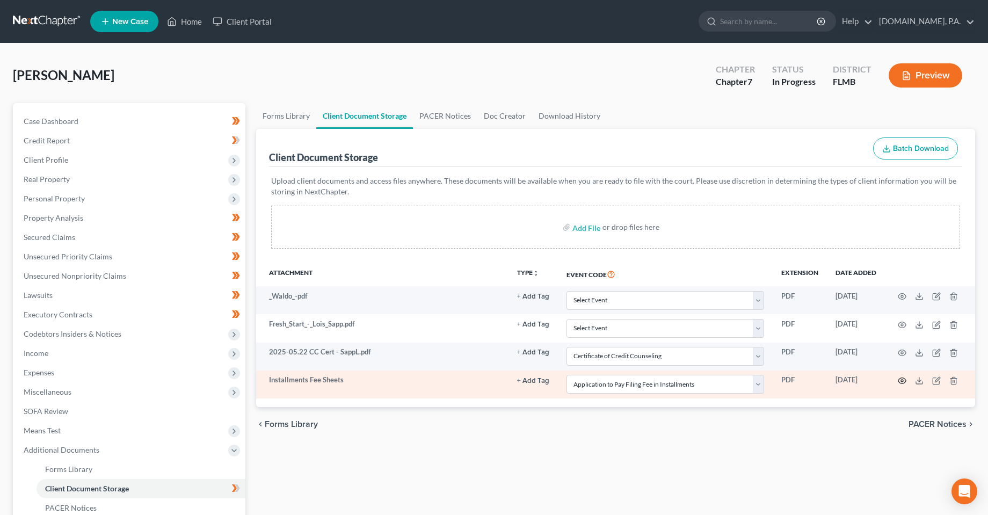
click at [898, 385] on icon "button" at bounding box center [902, 380] width 9 height 9
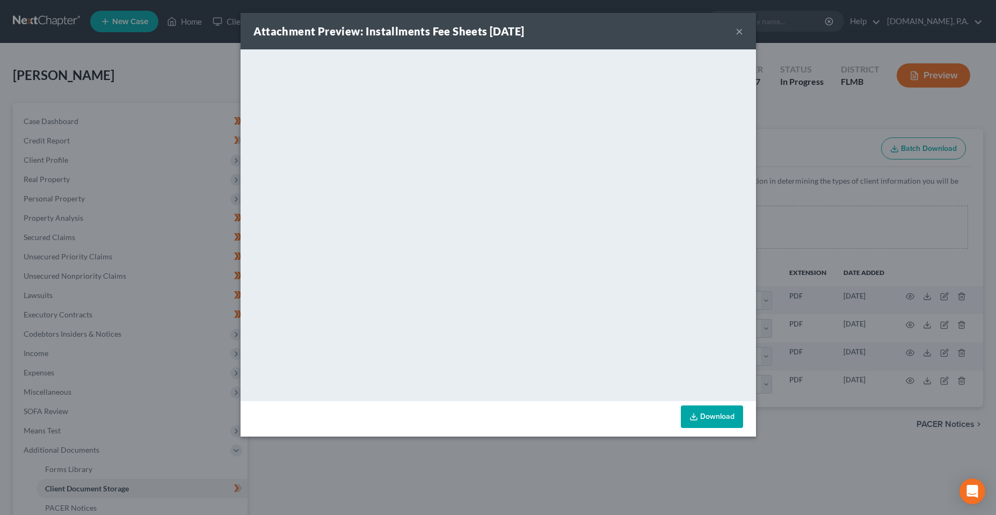
click at [737, 31] on button "×" at bounding box center [740, 31] width 8 height 13
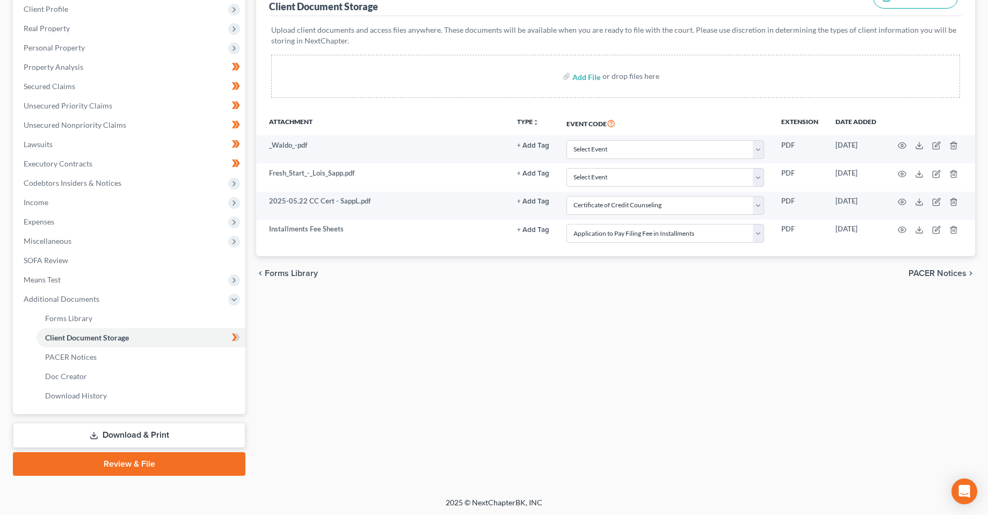
scroll to position [152, 0]
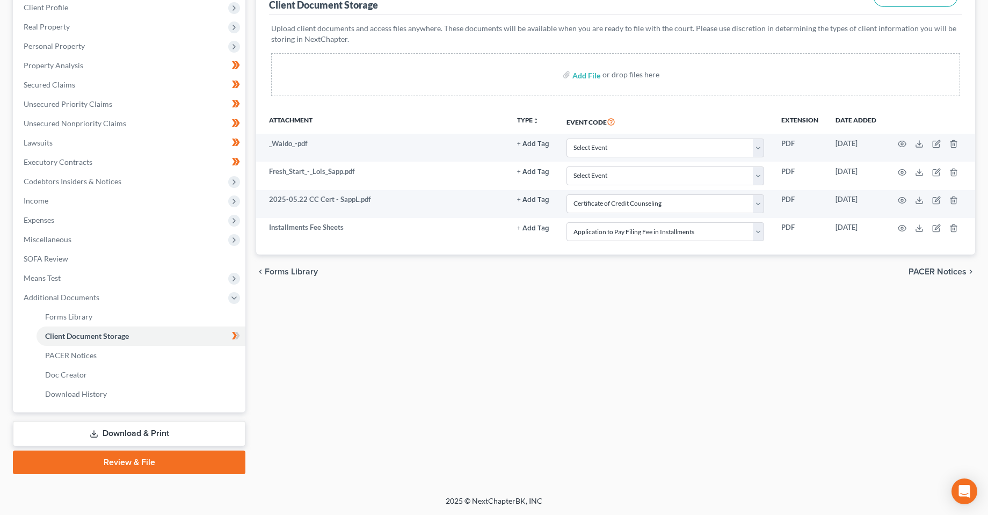
click at [129, 435] on link "Download & Print" at bounding box center [129, 433] width 232 height 25
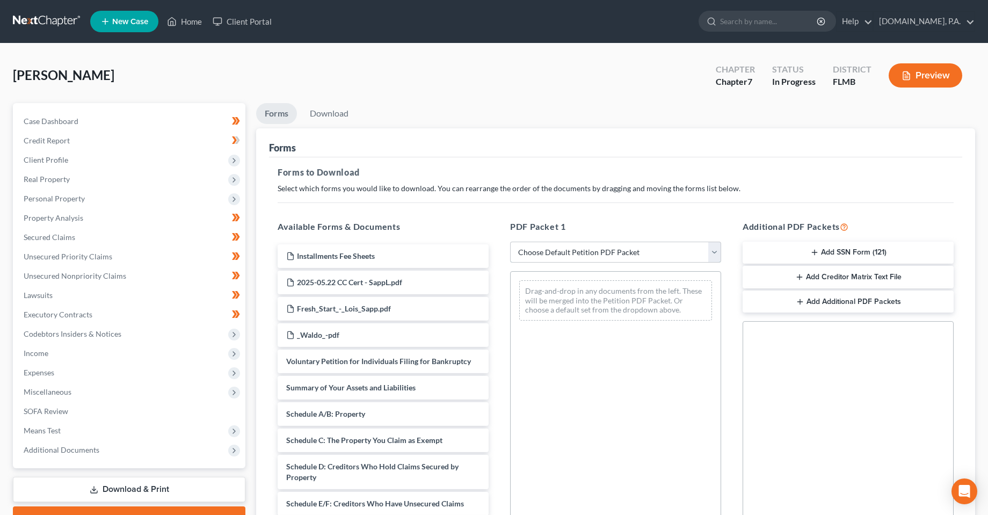
click at [606, 258] on select "Choose Default Petition PDF Packet Complete Bankruptcy Petition (all forms and …" at bounding box center [615, 252] width 211 height 21
select select "5"
click at [510, 242] on select "Choose Default Petition PDF Packet Complete Bankruptcy Petition (all forms and …" at bounding box center [615, 252] width 211 height 21
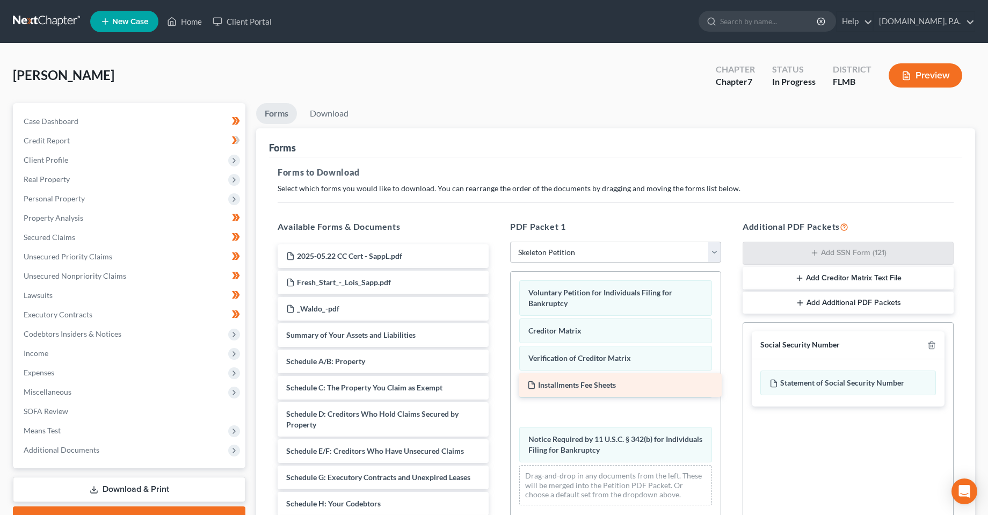
drag, startPoint x: 317, startPoint y: 259, endPoint x: 558, endPoint y: 388, distance: 273.4
click at [497, 388] on div "Installments Fee Sheets Installments Fee Sheets 2025-05.22 CC Cert - SappL.pdf …" at bounding box center [383, 474] width 228 height 461
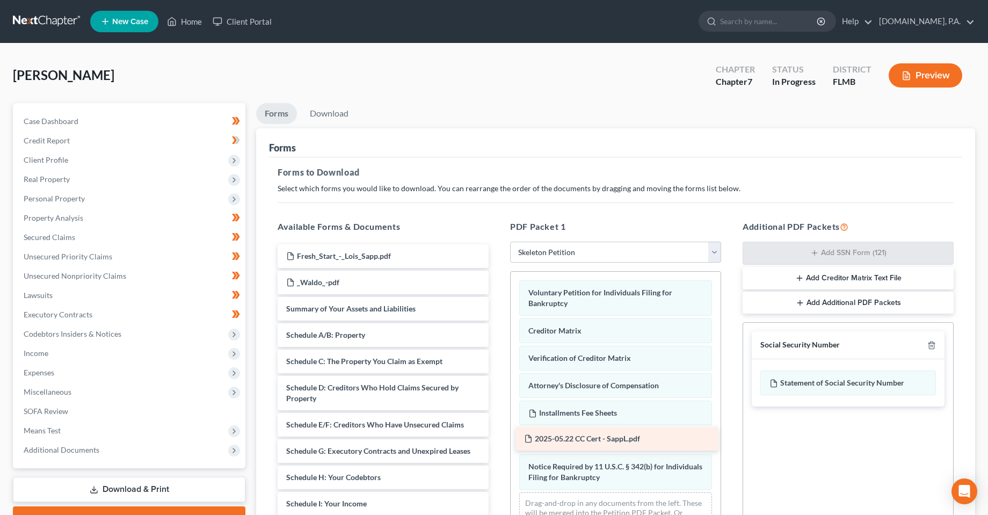
drag, startPoint x: 334, startPoint y: 261, endPoint x: 572, endPoint y: 446, distance: 300.8
click at [497, 446] on div "2025-05.22 CC Cert - SappL.pdf 2025-05.22 CC Cert - SappL.pdf Fresh_Start_-_Loi…" at bounding box center [383, 461] width 228 height 435
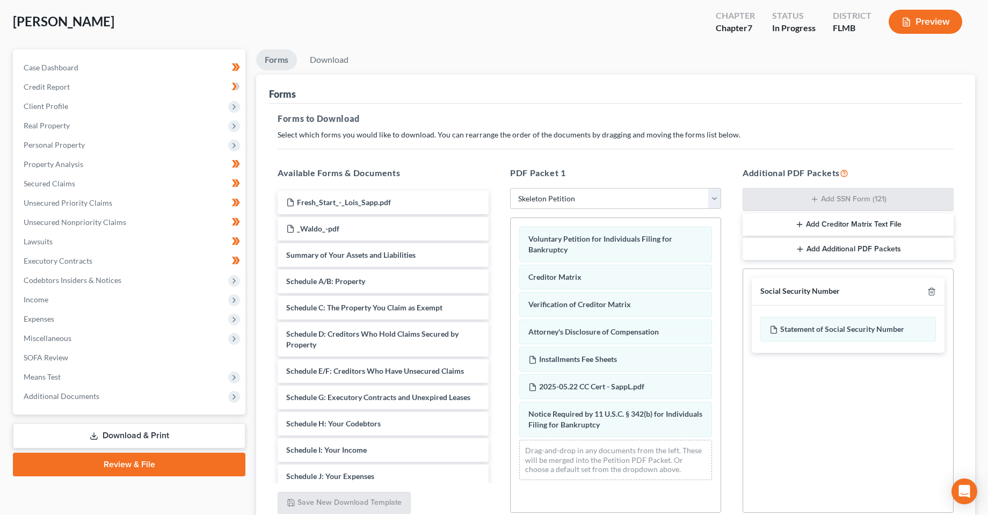
scroll to position [107, 0]
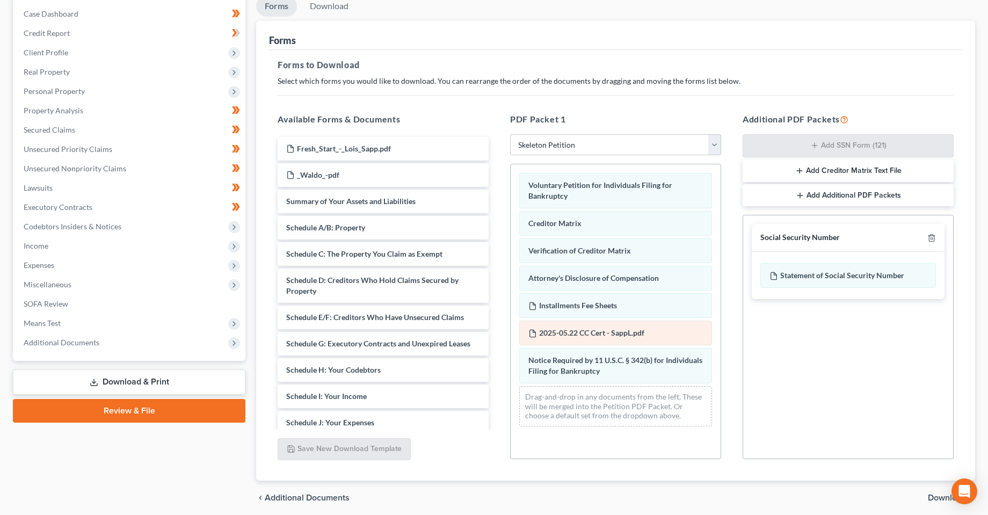
click at [629, 332] on span "2025-05.22 CC Cert - SappL.pdf" at bounding box center [591, 332] width 105 height 9
drag, startPoint x: 620, startPoint y: 285, endPoint x: 628, endPoint y: 346, distance: 61.7
click at [628, 346] on div "Attorney's Disclosure of Compensation Voluntary Petition for Individuals Filing…" at bounding box center [616, 299] width 210 height 271
click at [880, 371] on div "Social Security Number Statement of Social Security Number Creditor Matrix Text…" at bounding box center [848, 337] width 211 height 244
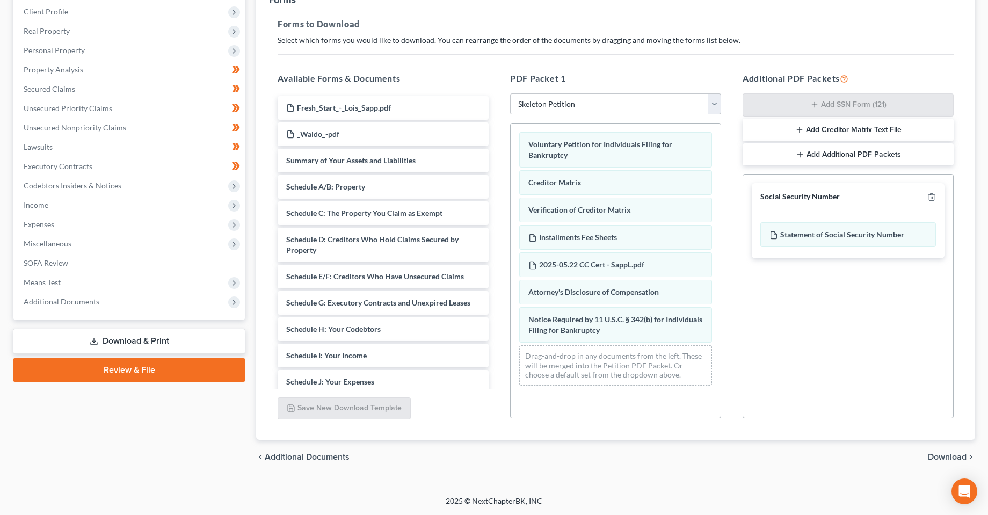
click at [946, 456] on span "Download" at bounding box center [947, 457] width 39 height 9
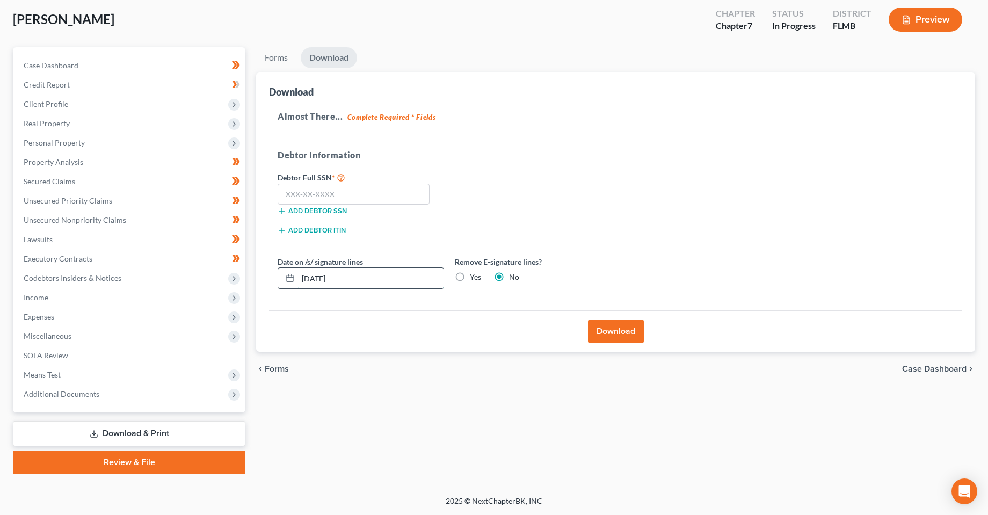
click at [317, 281] on input "[DATE]" at bounding box center [371, 278] width 146 height 20
type input "[DATE]"
click at [417, 408] on div "Forms Download Forms Forms to Download Select which forms you would like to dow…" at bounding box center [616, 260] width 730 height 427
drag, startPoint x: 392, startPoint y: 284, endPoint x: 389, endPoint y: 278, distance: 6.7
click at [391, 284] on input "[DATE]" at bounding box center [371, 278] width 146 height 20
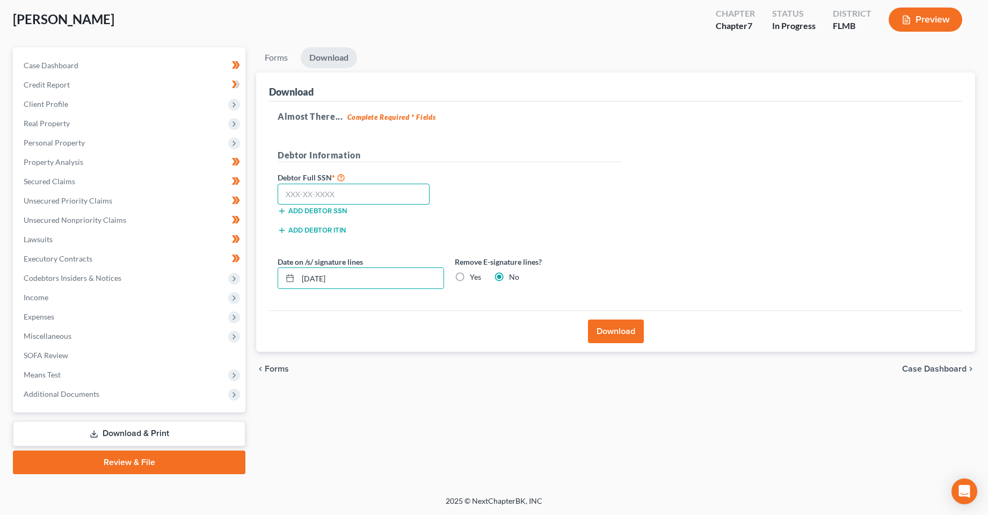
click at [356, 192] on input "text" at bounding box center [354, 194] width 152 height 21
type input "261-96-6455"
click at [615, 329] on button "Download" at bounding box center [616, 331] width 56 height 24
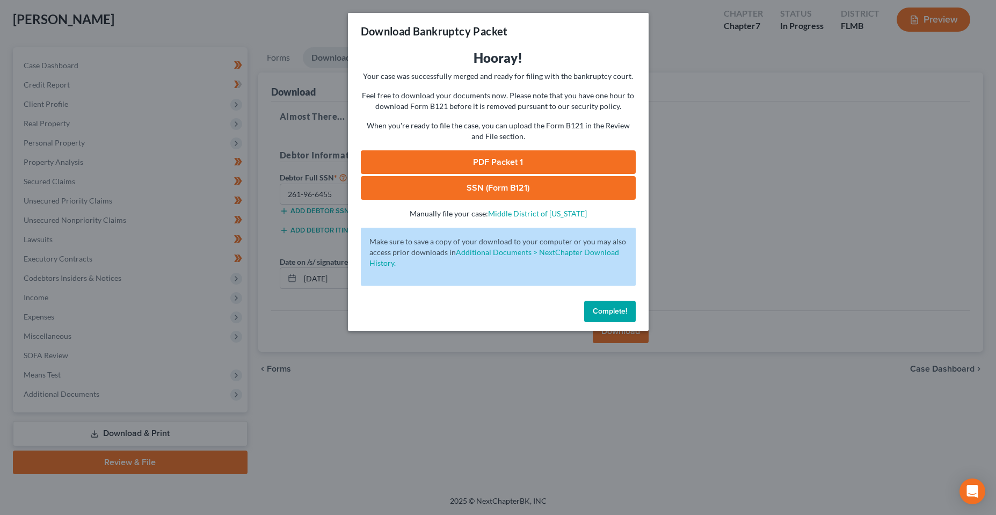
click at [519, 163] on link "PDF Packet 1" at bounding box center [498, 162] width 275 height 24
click at [481, 197] on link "SSN (Form B121)" at bounding box center [498, 188] width 275 height 24
click at [601, 313] on span "Complete!" at bounding box center [610, 311] width 34 height 9
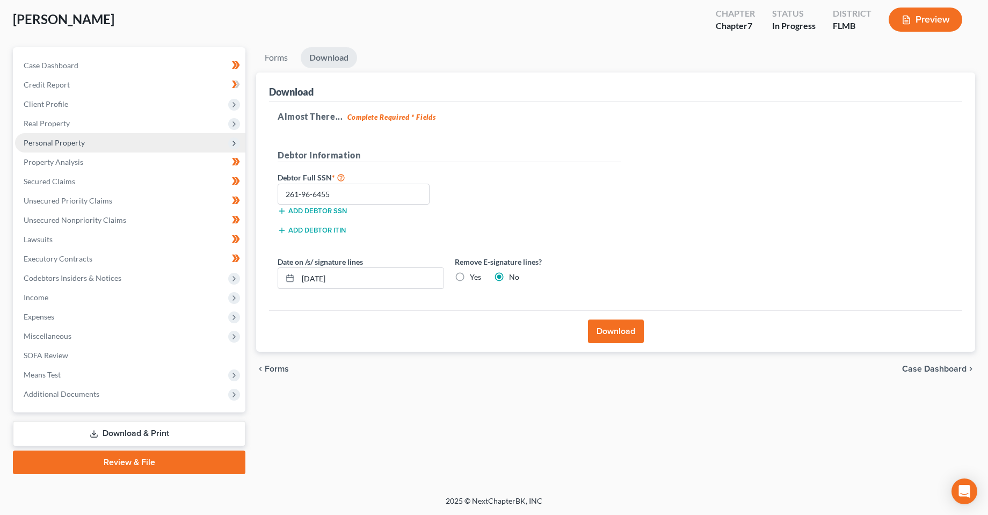
click at [41, 144] on span "Personal Property" at bounding box center [54, 142] width 61 height 9
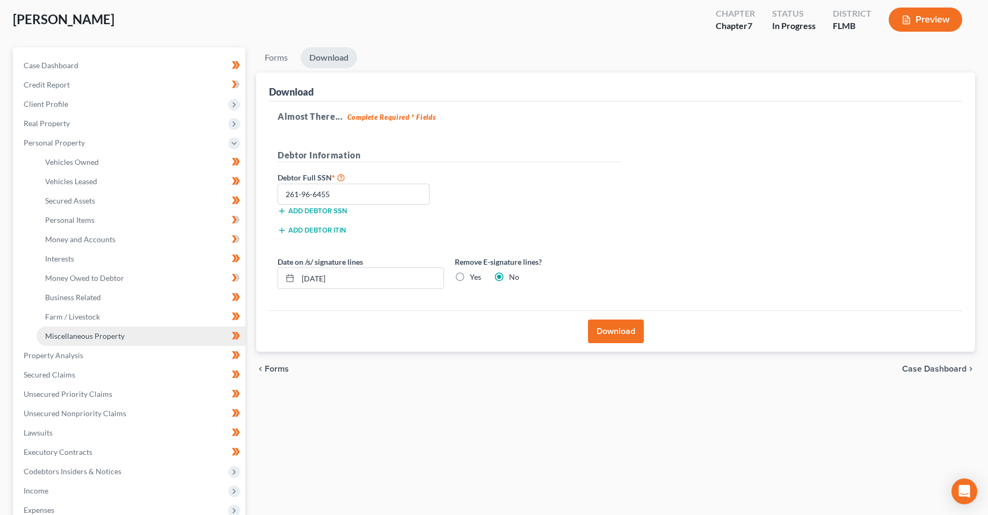
click at [73, 336] on span "Miscellaneous Property" at bounding box center [84, 335] width 79 height 9
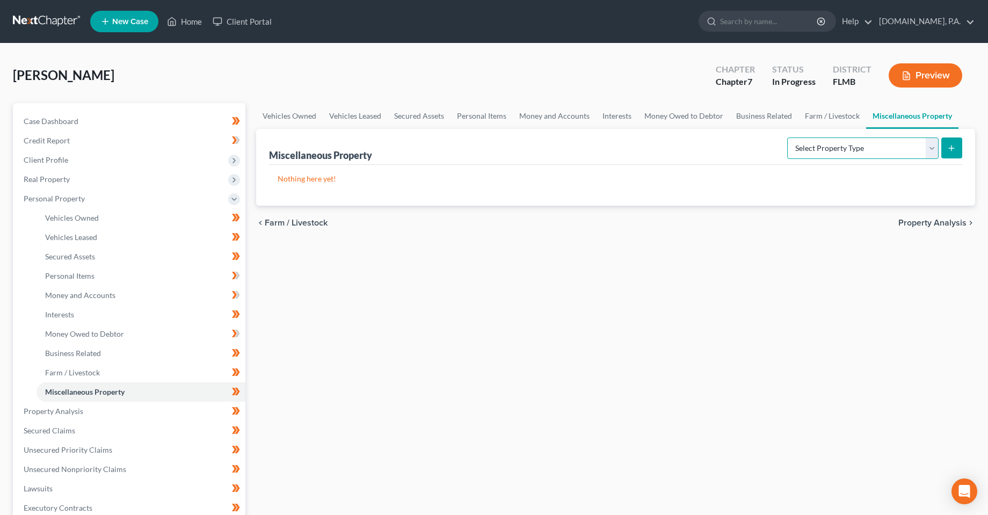
click at [864, 142] on select "Select Property Type Assigned for Creditor Benefit [DATE] Holding for Another N…" at bounding box center [862, 147] width 151 height 21
select select "holding_for_another"
click at [787, 137] on select "Select Property Type Assigned for Creditor Benefit [DATE] Holding for Another N…" at bounding box center [862, 147] width 151 height 21
click at [949, 141] on button "submit" at bounding box center [951, 147] width 21 height 21
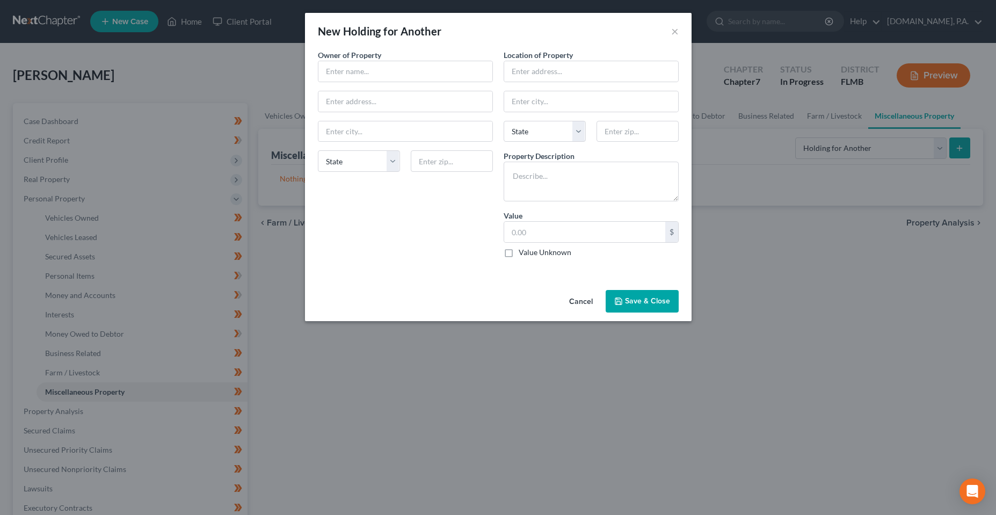
click at [585, 302] on button "Cancel" at bounding box center [581, 301] width 41 height 21
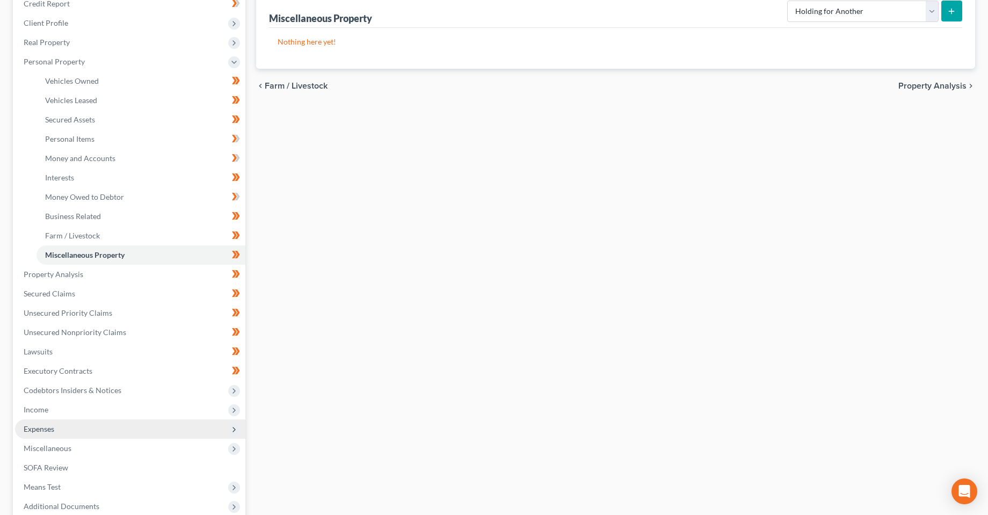
scroll to position [161, 0]
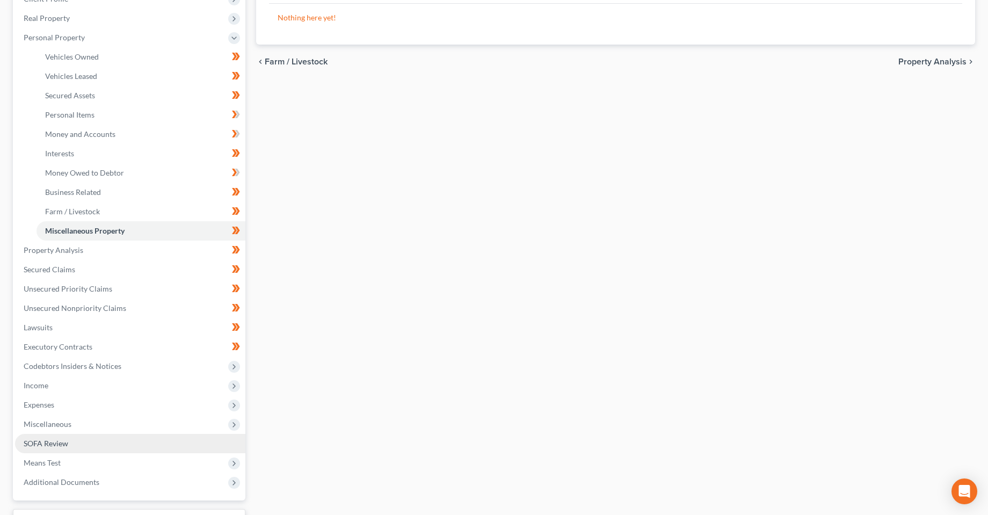
click at [43, 450] on link "SOFA Review" at bounding box center [130, 443] width 230 height 19
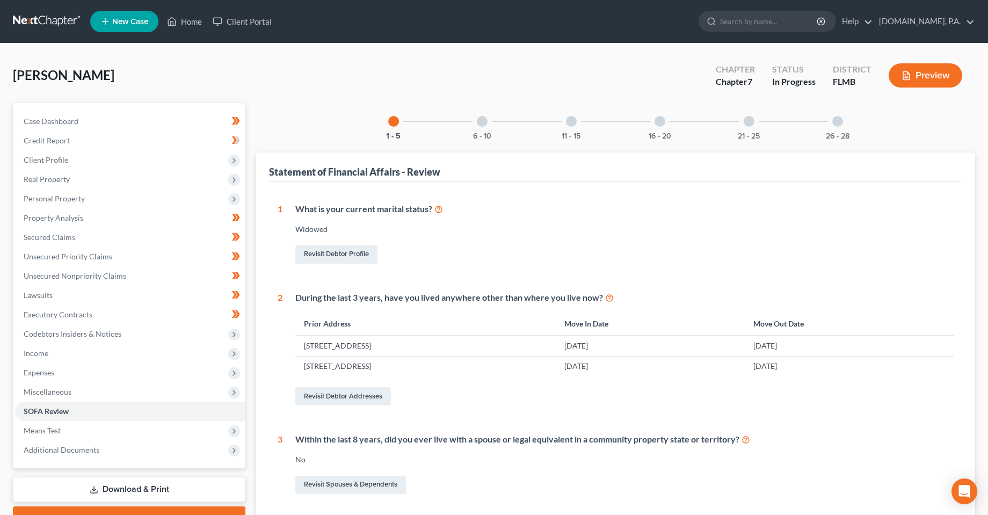
click at [746, 125] on div at bounding box center [749, 121] width 11 height 11
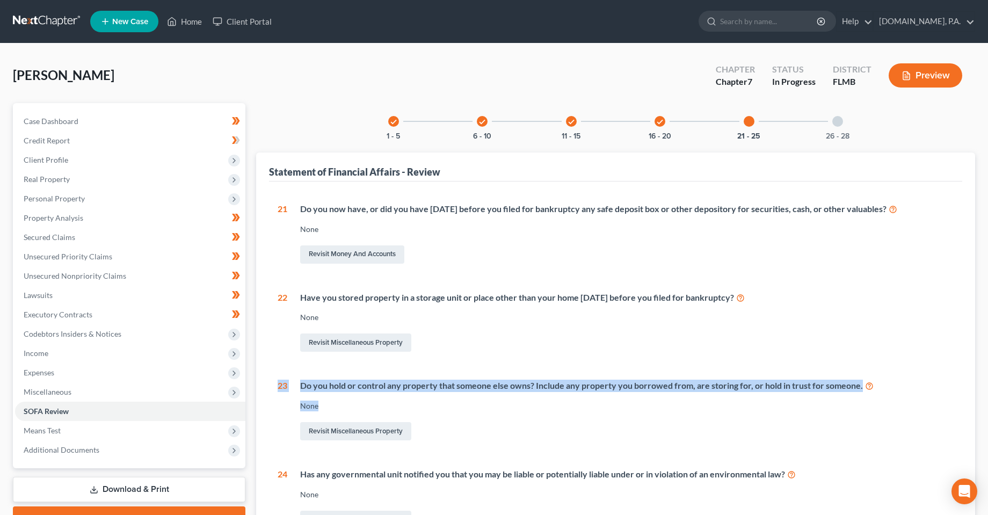
drag, startPoint x: 279, startPoint y: 388, endPoint x: 716, endPoint y: 401, distance: 437.8
click at [716, 401] on div "23 Do you hold or control any property that someone else owns? Include any prop…" at bounding box center [616, 411] width 676 height 63
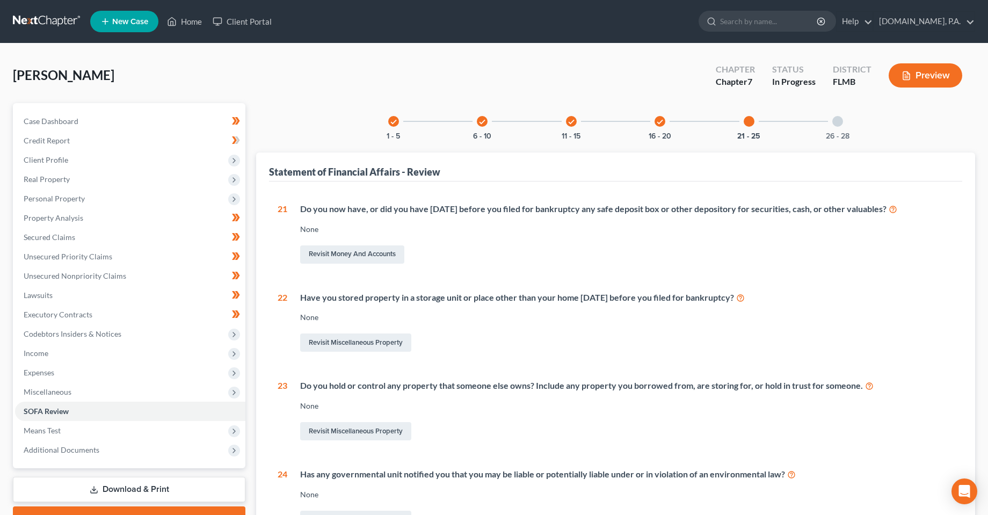
click at [488, 435] on div "Revisit Miscellaneous Property" at bounding box center [626, 431] width 653 height 23
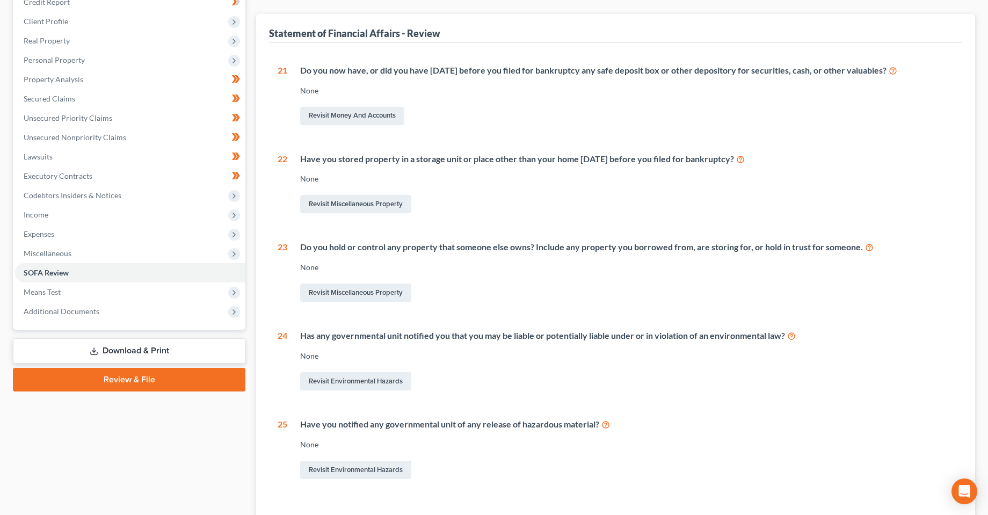
scroll to position [107, 0]
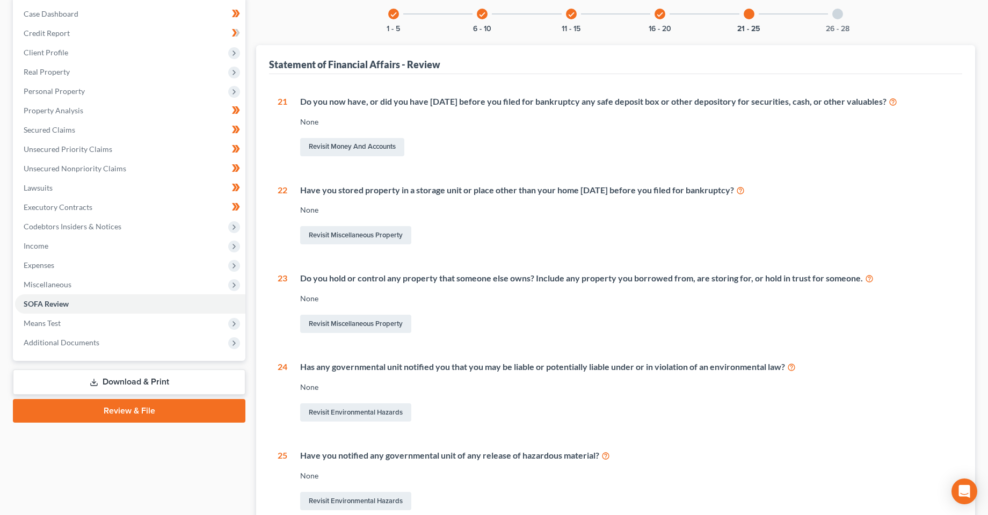
click at [466, 330] on div "Revisit Miscellaneous Property" at bounding box center [626, 324] width 653 height 23
click at [333, 325] on link "Revisit Miscellaneous Property" at bounding box center [355, 324] width 111 height 18
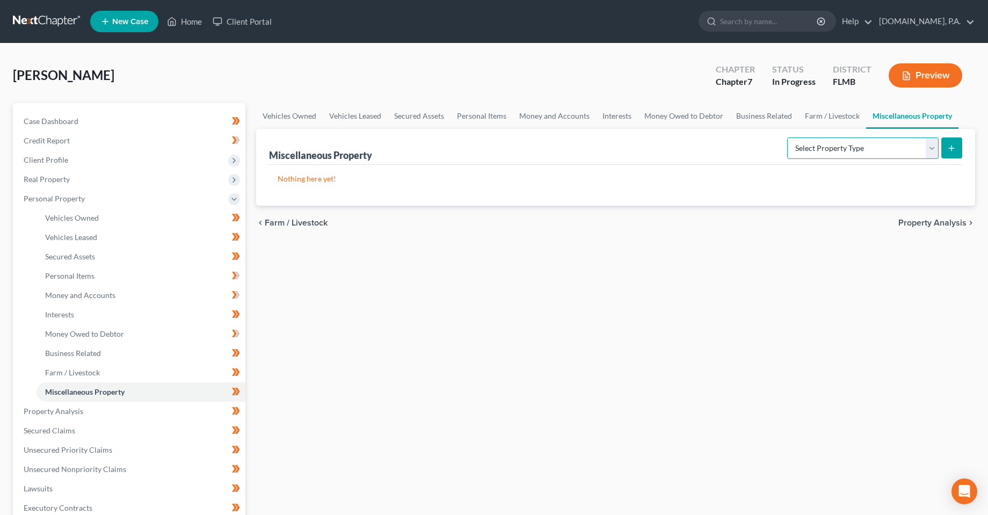
click at [932, 150] on select "Select Property Type Assigned for Creditor Benefit [DATE] Holding for Another N…" at bounding box center [862, 147] width 151 height 21
select select "holding_for_another"
click at [787, 137] on select "Select Property Type Assigned for Creditor Benefit [DATE] Holding for Another N…" at bounding box center [862, 147] width 151 height 21
click at [945, 149] on button "submit" at bounding box center [951, 147] width 21 height 21
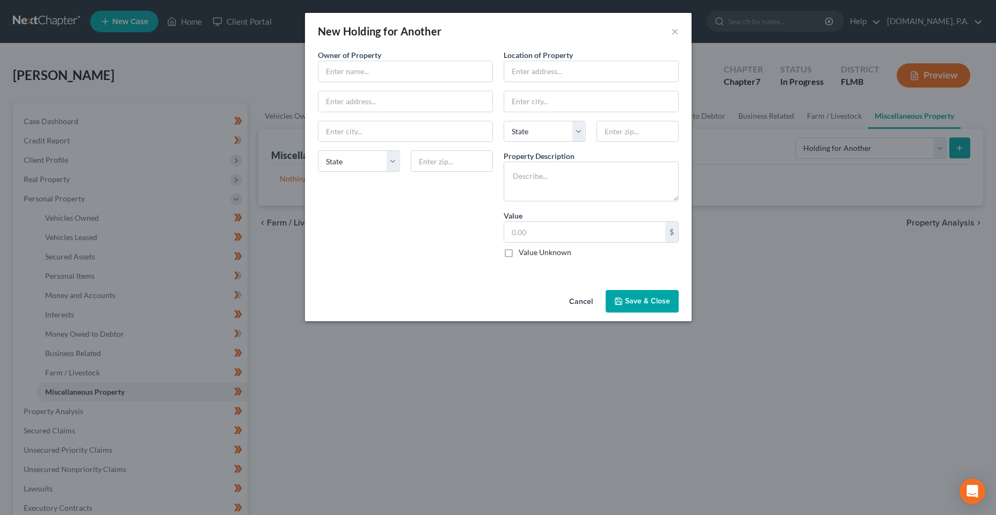
click at [377, 85] on div "Owner of Property * State [US_STATE] AK AR AZ CA CO CT DE DC [GEOGRAPHIC_DATA] …" at bounding box center [406, 157] width 186 height 217
click at [375, 71] on input "text" at bounding box center [405, 71] width 174 height 20
type input "[PERSON_NAME] [PERSON_NAME], [PERSON_NAME]"
click at [409, 91] on input "text" at bounding box center [405, 101] width 174 height 20
type input "[STREET_ADDRESS]"
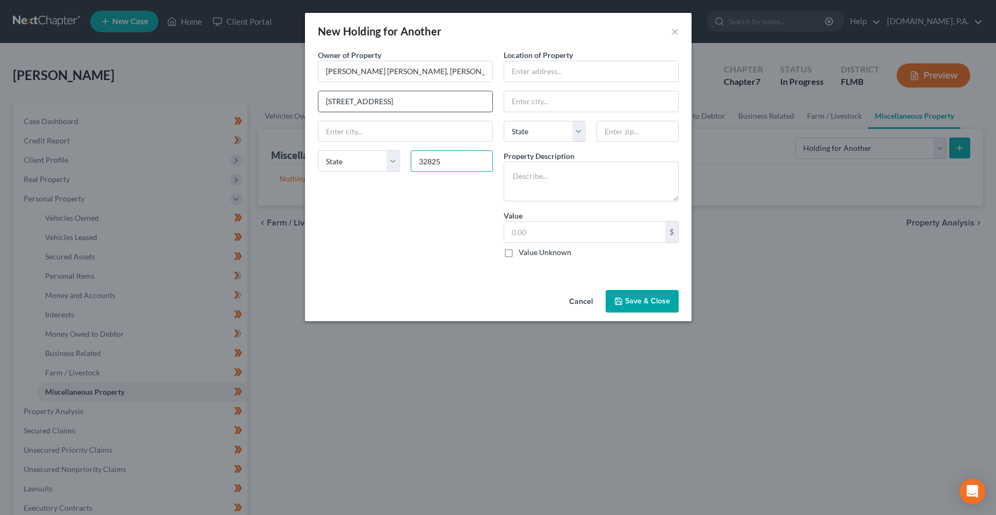
type input "32825"
type input "Orlando"
select select "9"
click at [575, 67] on input "text" at bounding box center [591, 71] width 174 height 20
click at [572, 70] on input "text" at bounding box center [591, 71] width 174 height 20
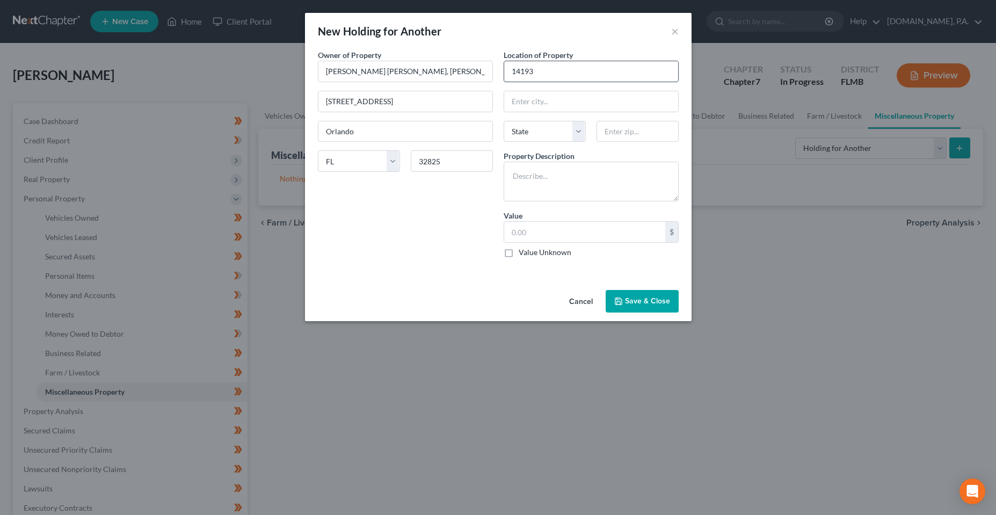
click at [553, 73] on input "14193" at bounding box center [591, 71] width 174 height 20
type input "[STREET_ADDRESS]"
type input "32826"
type input "Orlando"
select select "9"
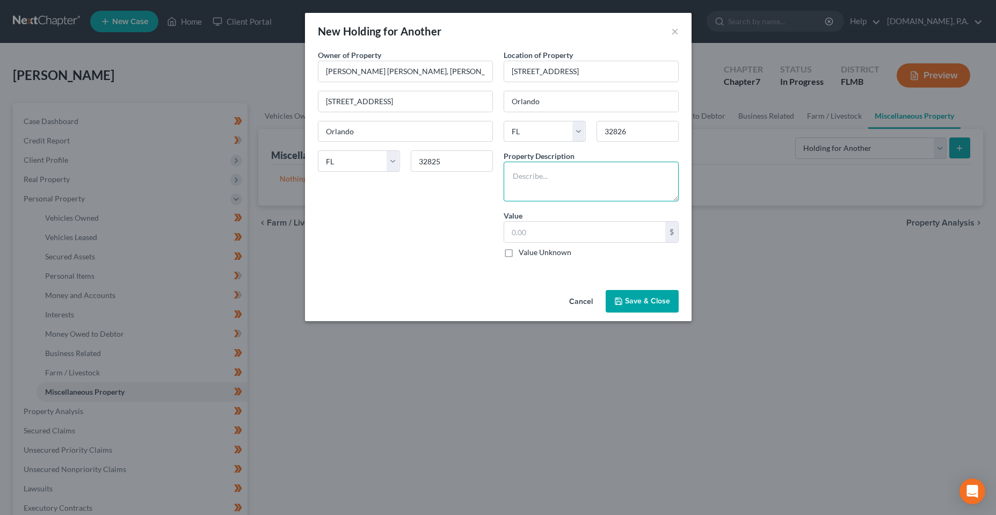
click at [571, 168] on textarea at bounding box center [591, 182] width 175 height 40
click at [558, 181] on textarea at bounding box center [591, 182] width 175 height 40
drag, startPoint x: 589, startPoint y: 181, endPoint x: 598, endPoint y: 179, distance: 9.3
click at [589, 181] on textarea "2011 [GEOGRAPHIC_DATA]; VIN:" at bounding box center [591, 182] width 175 height 40
click at [636, 163] on textarea "2011 Hundai; VIN: [US_VEHICLE_IDENTIFICATION_NUMBER]" at bounding box center [591, 182] width 175 height 40
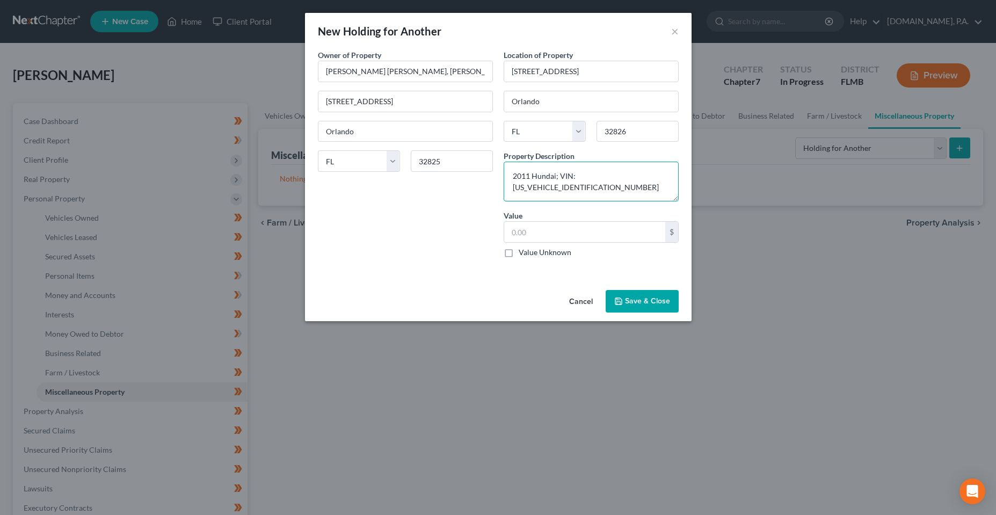
click at [636, 174] on textarea "2011 Hundai; VIN: [US_VEHICLE_IDENTIFICATION_NUMBER]" at bounding box center [591, 182] width 175 height 40
drag, startPoint x: 628, startPoint y: 175, endPoint x: 612, endPoint y: 181, distance: 17.2
click at [627, 176] on textarea "2011 Hundai; VIN: [US_VEHICLE_IDENTIFICATION_NUMBER]" at bounding box center [591, 182] width 175 height 40
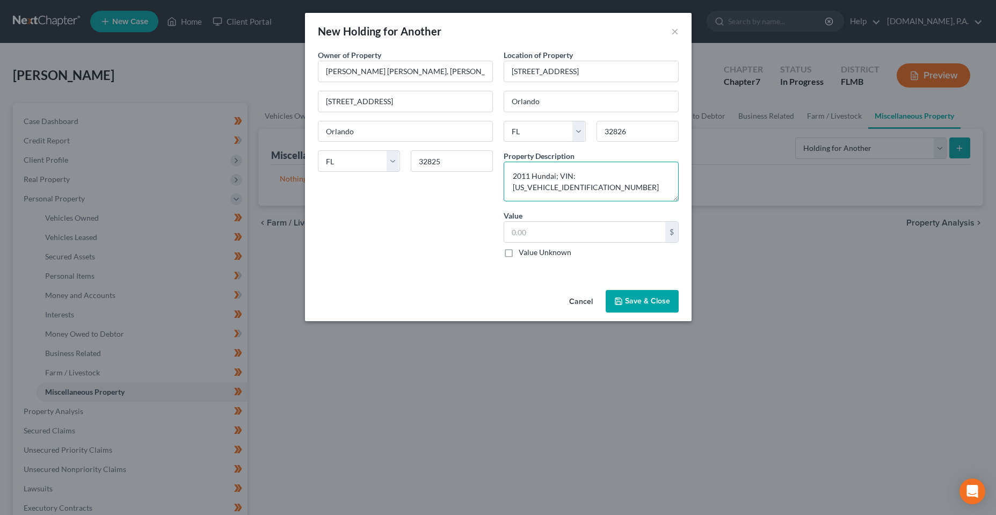
click at [650, 181] on textarea "2011 Hundai; VIN: [US_VEHICLE_IDENTIFICATION_NUMBER]" at bounding box center [591, 182] width 175 height 40
drag, startPoint x: 661, startPoint y: 177, endPoint x: 578, endPoint y: 178, distance: 83.2
click at [578, 178] on textarea "2011 Hundai; VIN: [US_VEHICLE_IDENTIFICATION_NUMBER]" at bounding box center [591, 182] width 175 height 40
click at [585, 185] on textarea "2011 Hundai; VIN: [US_VEHICLE_IDENTIFICATION_NUMBER]" at bounding box center [591, 182] width 175 height 40
click at [596, 172] on textarea "2011 Hundai; VIN: [US_VEHICLE_IDENTIFICATION_NUMBER]" at bounding box center [591, 182] width 175 height 40
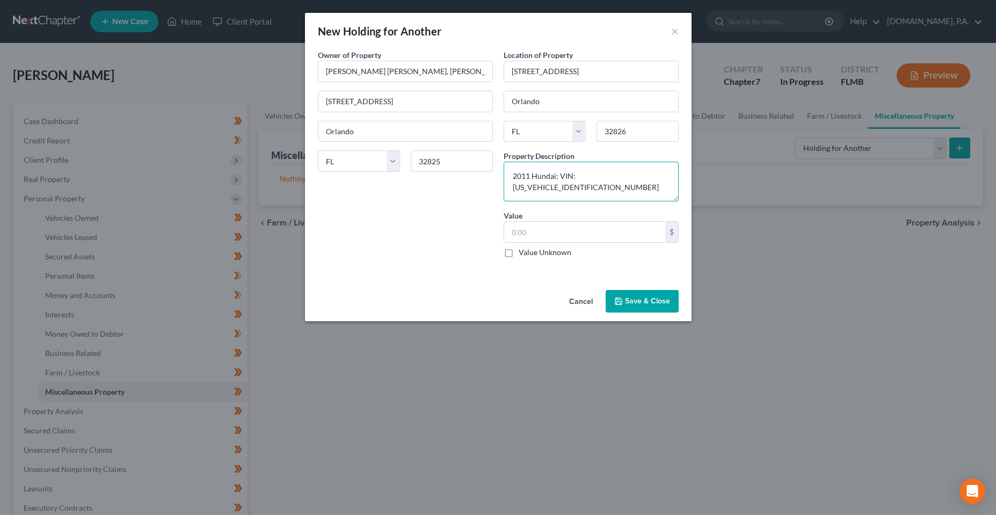
click at [596, 172] on textarea "2011 Hundai; VIN: [US_VEHICLE_IDENTIFICATION_NUMBER]" at bounding box center [591, 182] width 175 height 40
paste textarea "yundai Santa Fe"
click at [604, 172] on textarea "2011 Hyundai Santa Fe VIN: [US_VEHICLE_IDENTIFICATION_NUMBER]" at bounding box center [591, 182] width 175 height 40
type textarea "2011 Hyundai Santa Fe; VIN: [US_VEHICLE_IDENTIFICATION_NUMBER]"
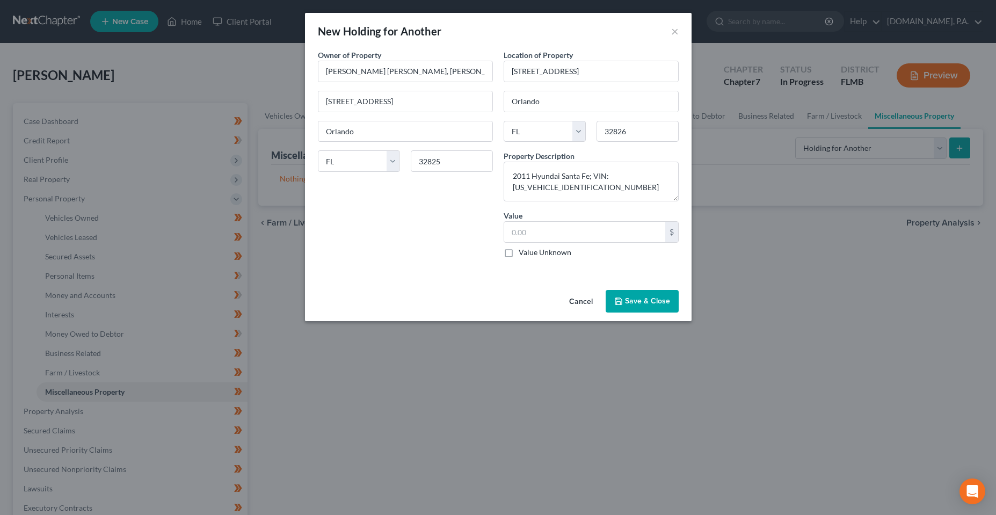
click at [553, 251] on label "Value Unknown" at bounding box center [545, 252] width 53 height 11
click at [530, 251] on input "Value Unknown" at bounding box center [526, 250] width 7 height 7
checkbox input "true"
type input "0.00"
click at [551, 250] on label "Value Unknown" at bounding box center [545, 252] width 53 height 11
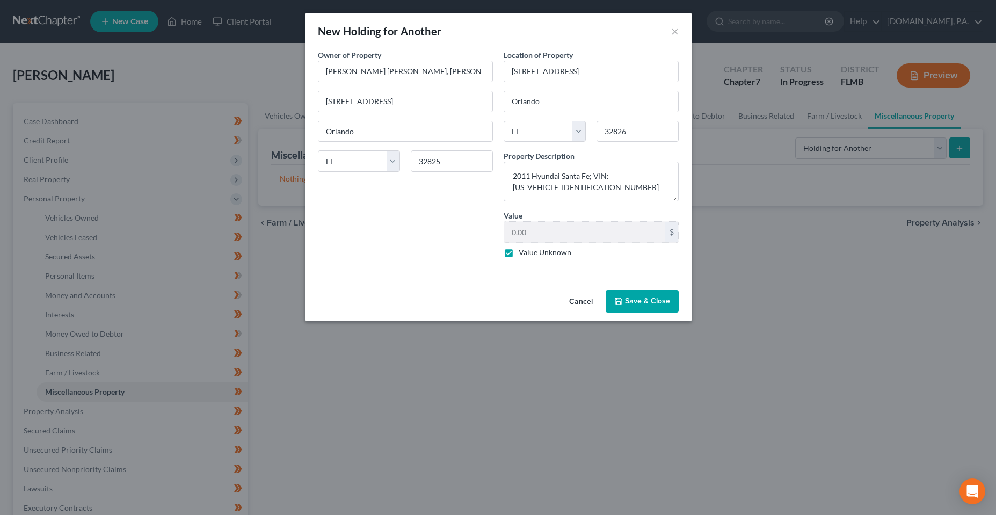
click at [530, 250] on input "Value Unknown" at bounding box center [526, 250] width 7 height 7
checkbox input "false"
click at [657, 314] on div "Cancel Save & Close" at bounding box center [498, 303] width 387 height 35
click at [653, 306] on button "Save & Close" at bounding box center [642, 301] width 73 height 23
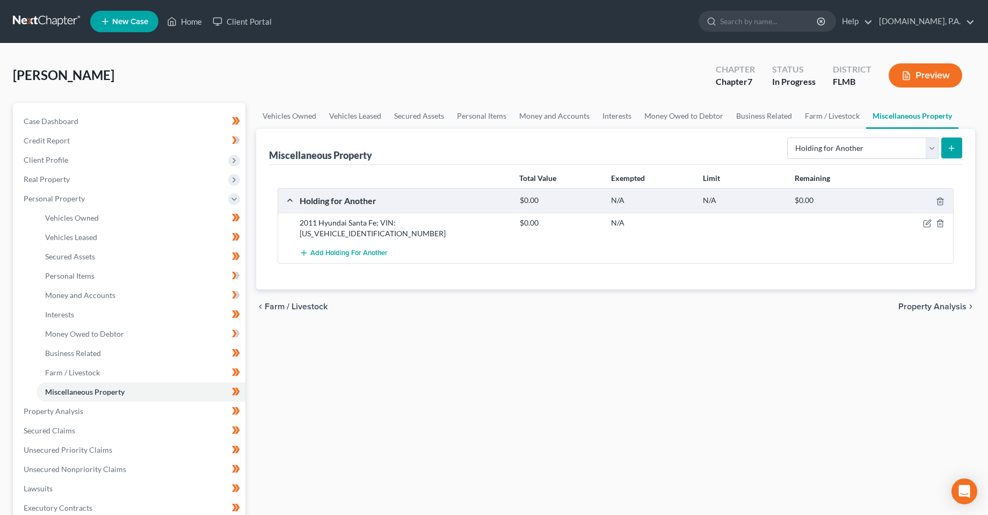
click at [576, 413] on div "Vehicles Owned Vehicles Leased Secured Assets Personal Items Money and Accounts…" at bounding box center [616, 413] width 730 height 620
click at [926, 219] on icon "button" at bounding box center [927, 223] width 9 height 9
select select "9"
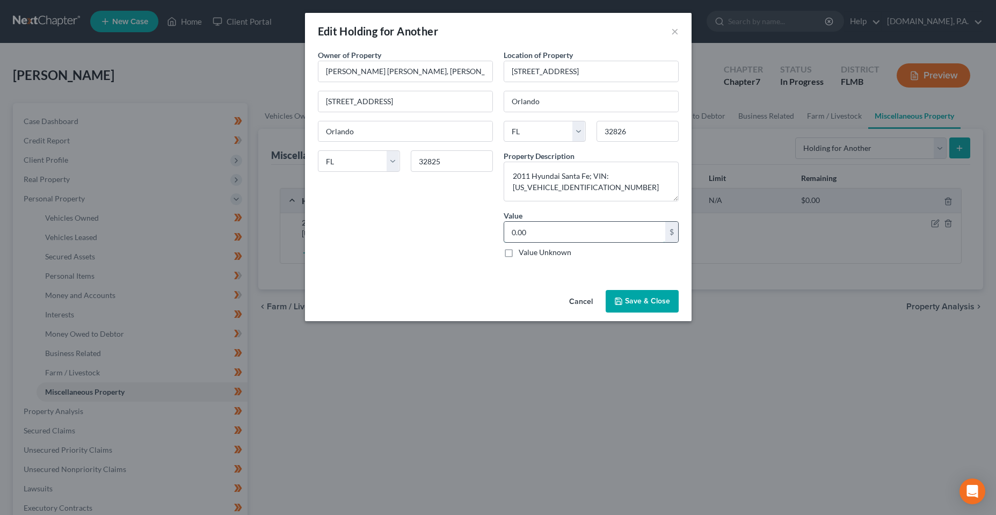
click at [579, 235] on input "0.00" at bounding box center [584, 232] width 161 height 20
type input "1,000"
click at [621, 272] on div "An exemption set must first be selected from the Filing Information section. Ow…" at bounding box center [498, 167] width 387 height 236
click at [639, 295] on button "Save & Close" at bounding box center [642, 301] width 73 height 23
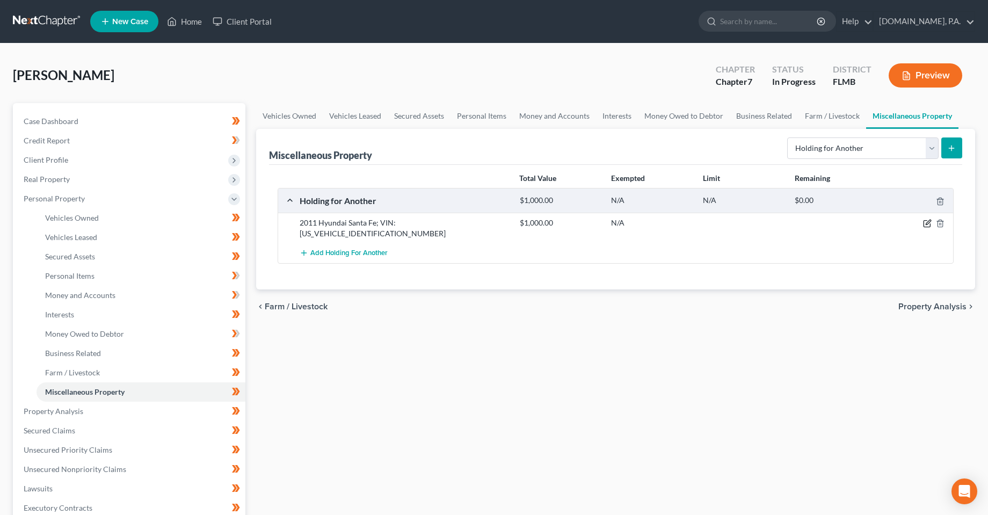
click at [925, 227] on icon "button" at bounding box center [927, 224] width 6 height 6
select select "9"
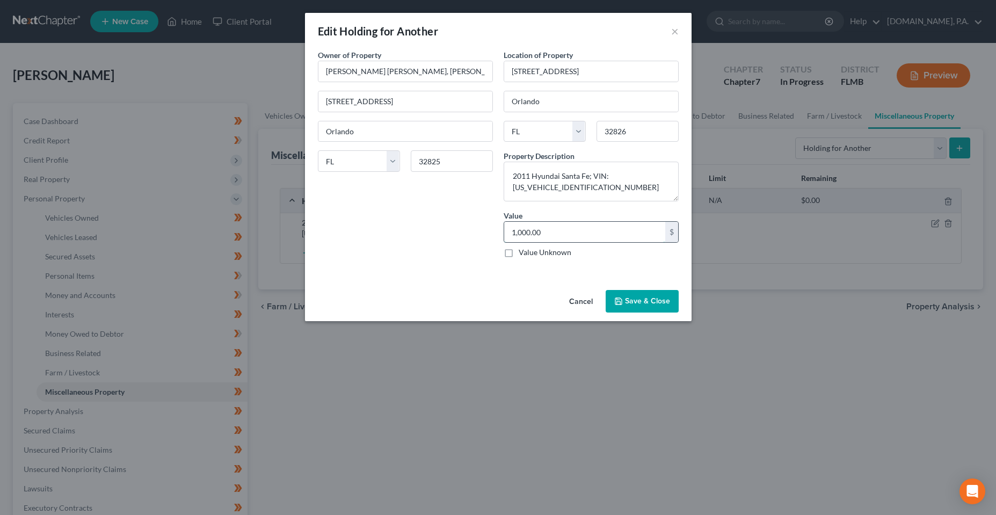
click at [592, 242] on input "1,000.00" at bounding box center [584, 232] width 161 height 20
click at [479, 287] on div "Cancel Save & Close" at bounding box center [498, 303] width 387 height 35
click at [639, 299] on button "Save & Close" at bounding box center [642, 301] width 73 height 23
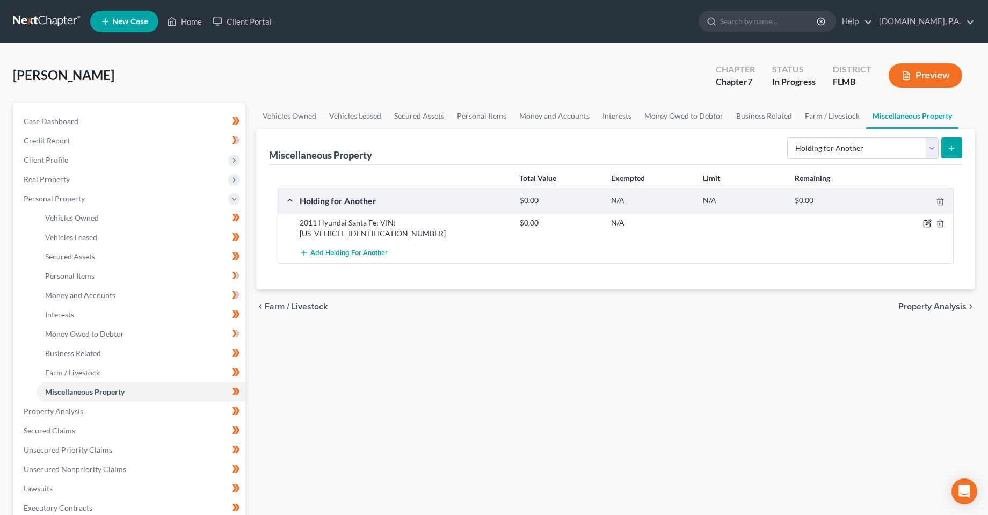
click at [931, 222] on icon "button" at bounding box center [927, 223] width 9 height 9
select select "9"
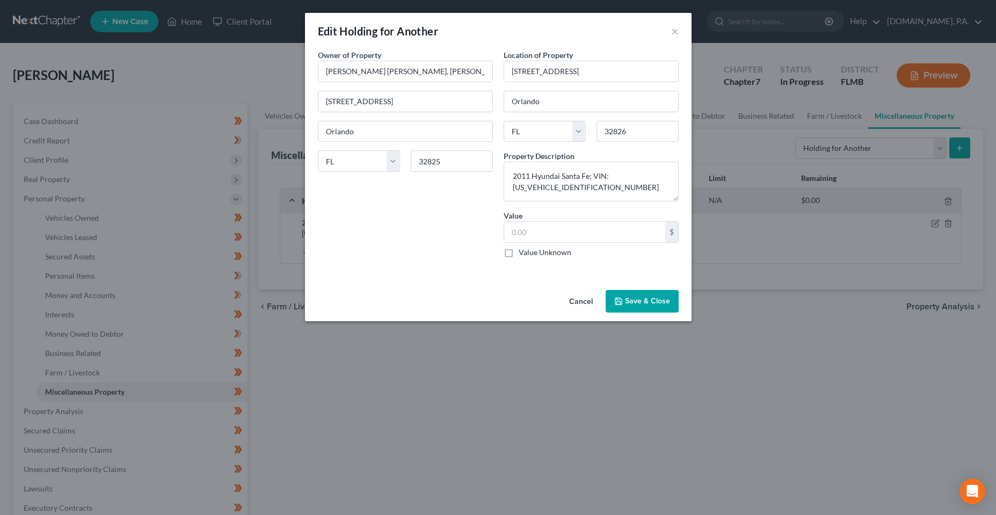
click at [427, 244] on div "Owner of Property * [PERSON_NAME] [PERSON_NAME], [PERSON_NAME] 10125 Cypress Kn…" at bounding box center [406, 157] width 186 height 217
click at [577, 254] on div "Value Unknown" at bounding box center [591, 252] width 175 height 11
click at [576, 239] on input "text" at bounding box center [584, 232] width 161 height 20
type input "1,000"
click at [637, 297] on button "Save & Close" at bounding box center [642, 301] width 73 height 23
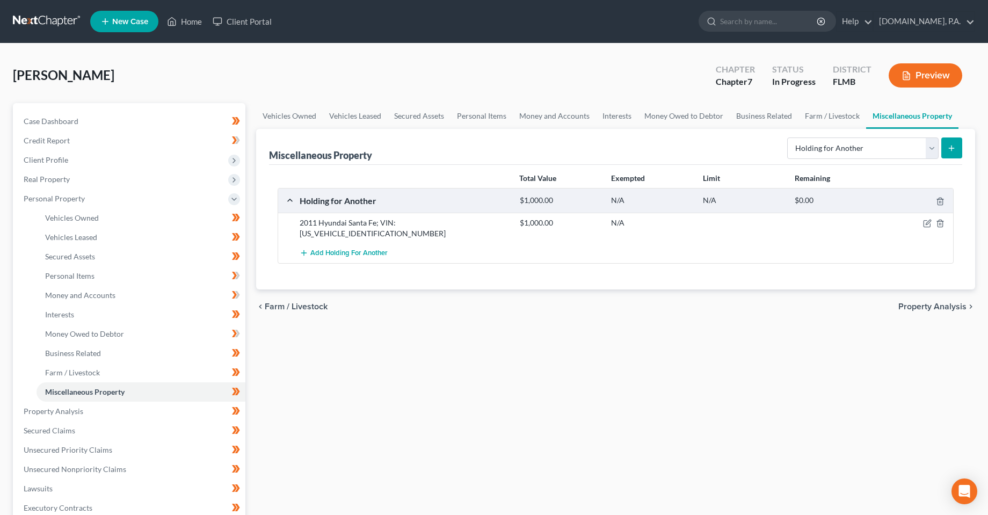
click at [462, 369] on div "Vehicles Owned Vehicles Leased Secured Assets Personal Items Money and Accounts…" at bounding box center [616, 413] width 730 height 620
click at [78, 414] on span "Property Analysis" at bounding box center [54, 410] width 60 height 9
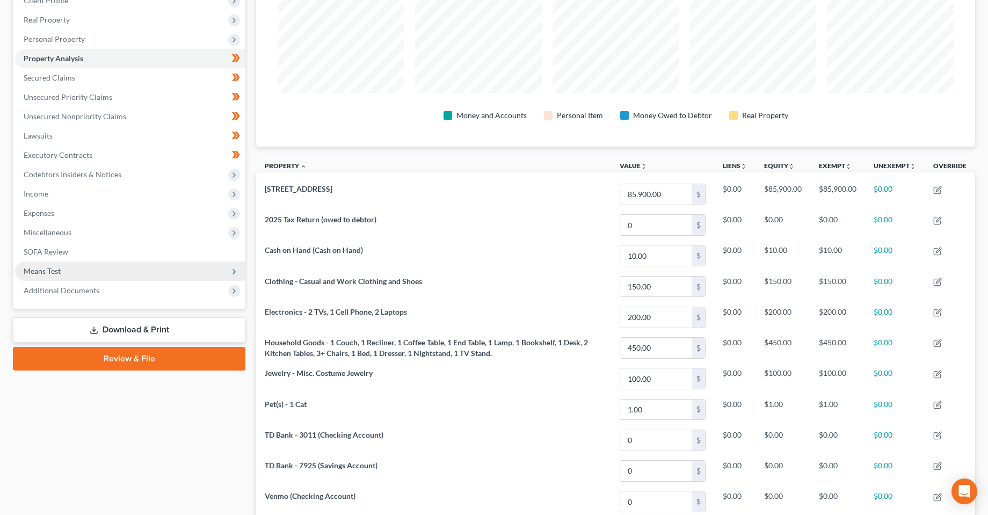
scroll to position [106, 0]
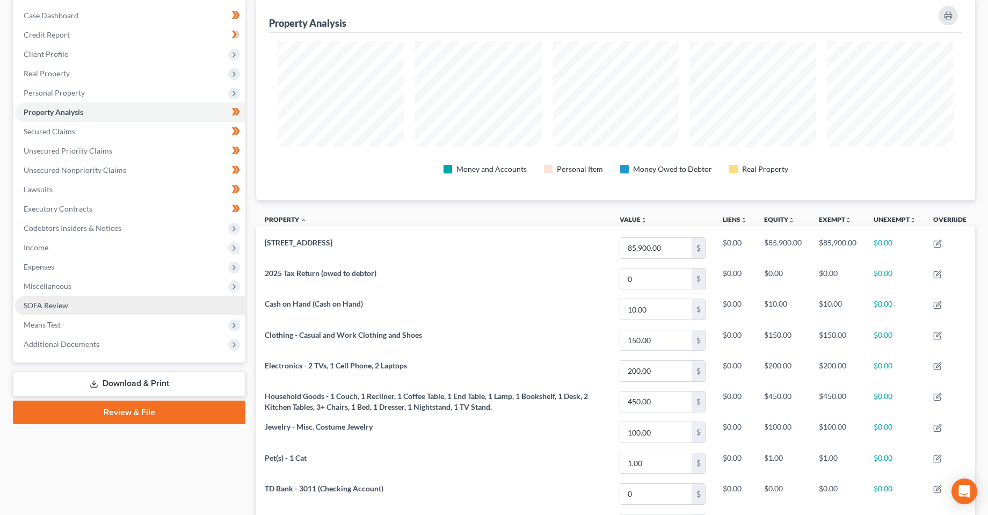
click at [49, 309] on span "SOFA Review" at bounding box center [46, 305] width 45 height 9
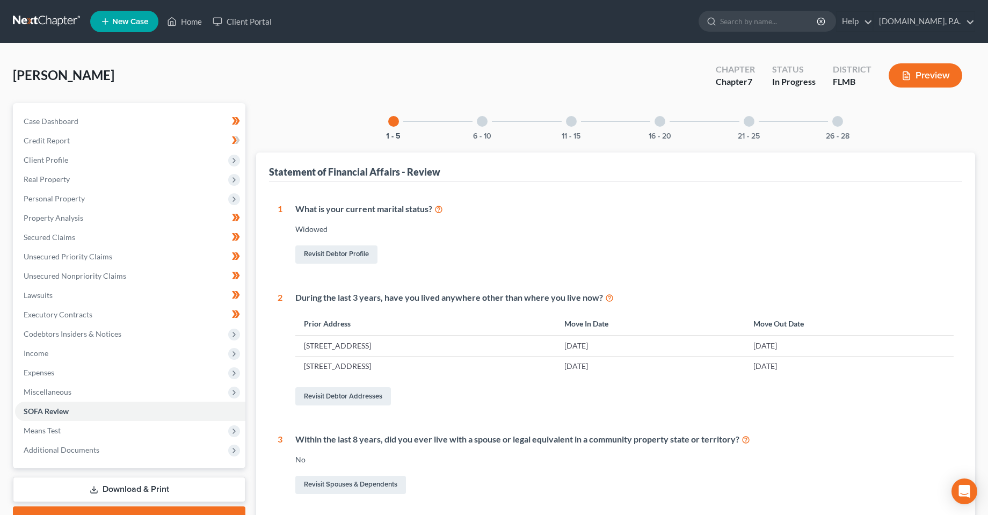
click at [918, 76] on button "Preview" at bounding box center [926, 75] width 74 height 24
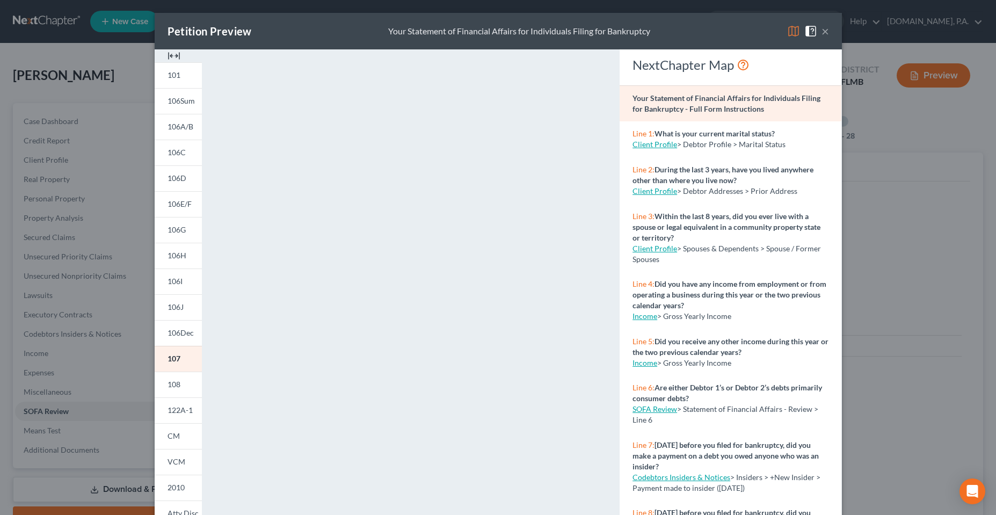
click at [828, 30] on div "Petition Preview Your Statement of Financial Affairs for Individuals Filing for…" at bounding box center [498, 31] width 687 height 37
click at [822, 32] on button "×" at bounding box center [826, 31] width 8 height 13
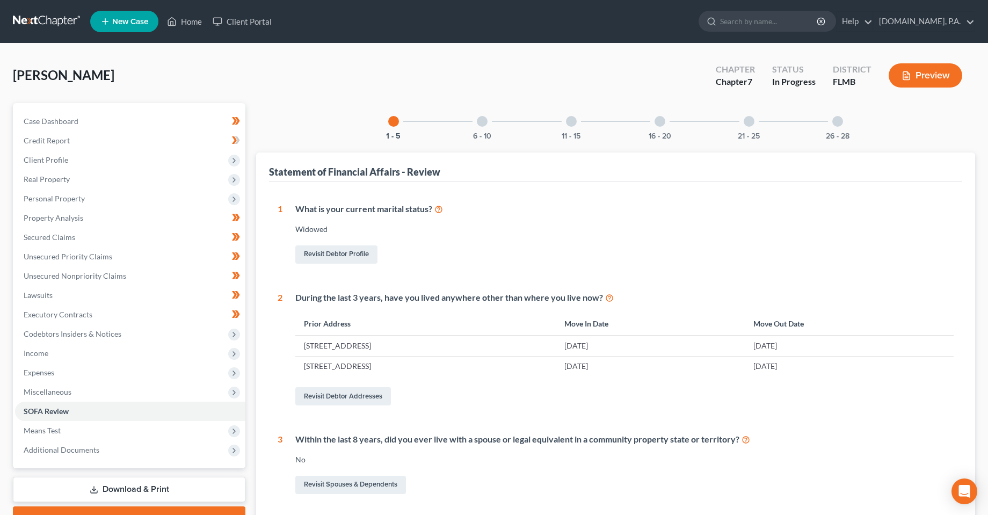
click at [420, 241] on div "What is your current marital status? [DEMOGRAPHIC_DATA] Revisit Debtor Profile" at bounding box center [617, 234] width 671 height 63
click at [54, 204] on span "Personal Property" at bounding box center [130, 198] width 230 height 19
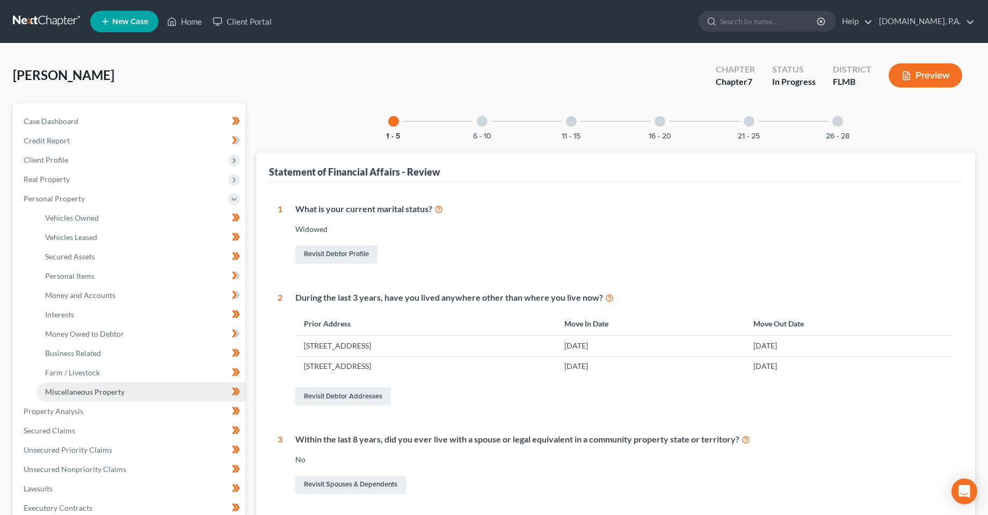
click at [86, 396] on span "Miscellaneous Property" at bounding box center [84, 391] width 79 height 9
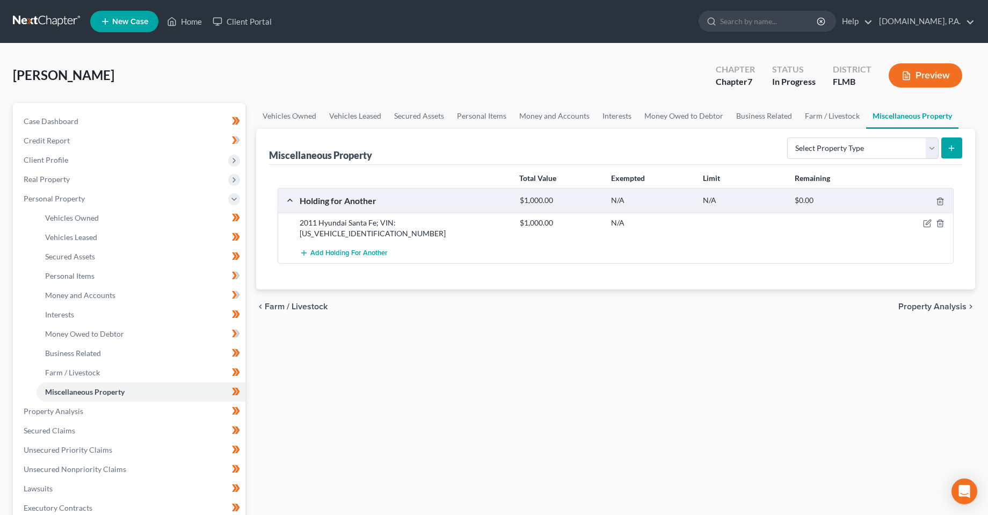
click at [929, 230] on div "2011 Hyundai Santa Fe; VIN: [US_VEHICLE_IDENTIFICATION_NUMBER] $1,000.00 N/A" at bounding box center [615, 228] width 675 height 31
click at [927, 224] on icon "button" at bounding box center [927, 223] width 9 height 9
select select "9"
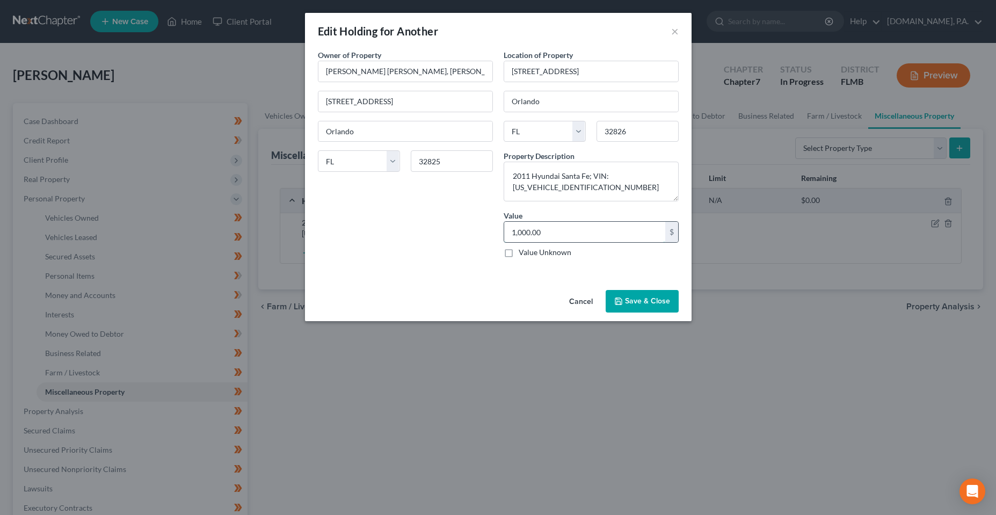
click at [555, 227] on input "1,000.00" at bounding box center [584, 232] width 161 height 20
type input "1"
click at [550, 237] on input "text" at bounding box center [584, 232] width 161 height 20
type input "1,125.00"
click at [634, 311] on button "Save & Close" at bounding box center [642, 301] width 73 height 23
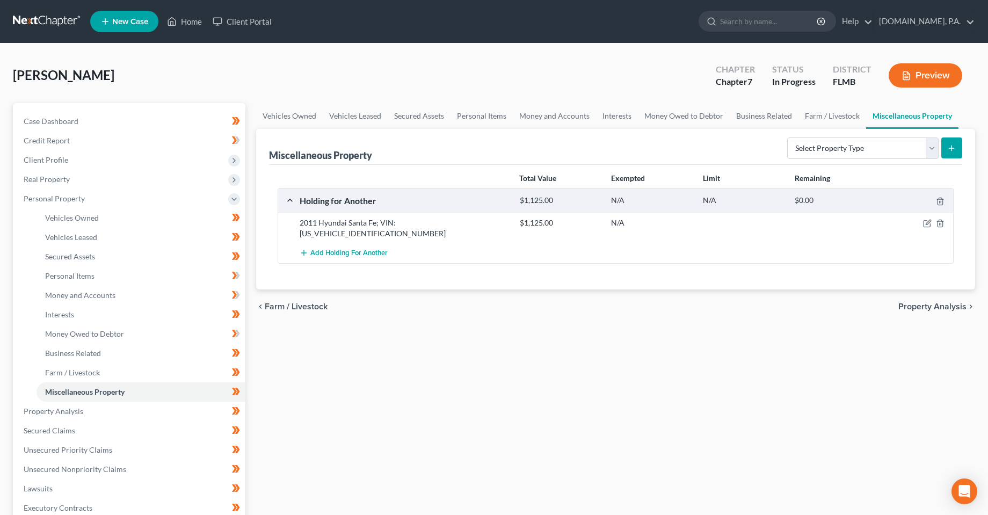
click at [419, 402] on div "Vehicles Owned Vehicles Leased Secured Assets Personal Items Money and Accounts…" at bounding box center [616, 413] width 730 height 620
click at [380, 369] on div "Vehicles Owned Vehicles Leased Secured Assets Personal Items Money and Accounts…" at bounding box center [616, 413] width 730 height 620
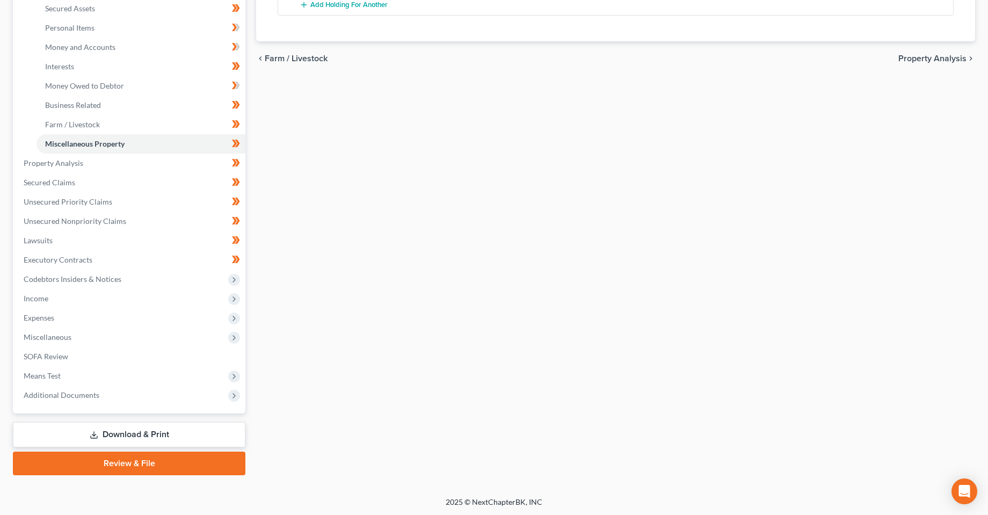
scroll to position [249, 0]
click at [338, 391] on div "Vehicles Owned Vehicles Leased Secured Assets Personal Items Money and Accounts…" at bounding box center [616, 164] width 730 height 620
click at [134, 428] on link "Download & Print" at bounding box center [129, 433] width 232 height 25
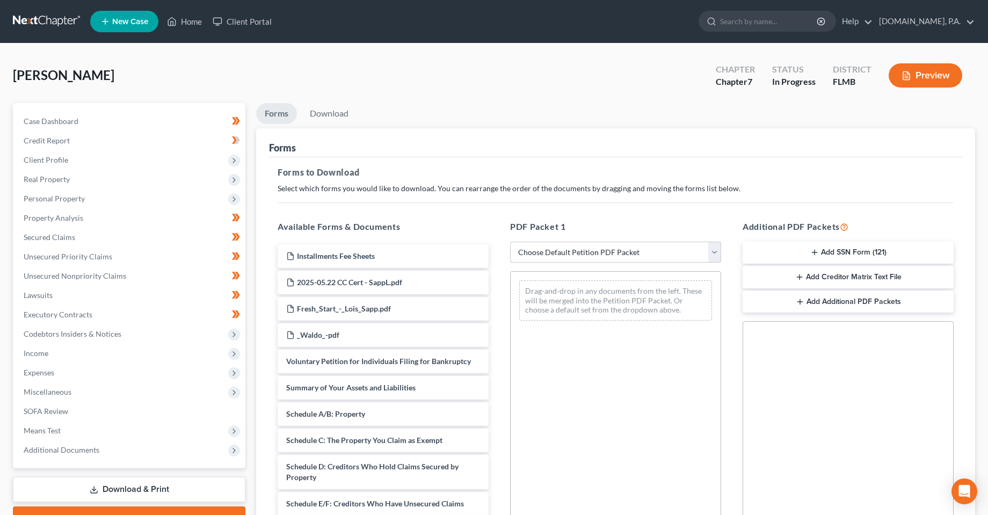
click at [594, 245] on select "Choose Default Petition PDF Packet Complete Bankruptcy Petition (all forms and …" at bounding box center [615, 252] width 211 height 21
select select "5"
click at [510, 242] on select "Choose Default Petition PDF Packet Complete Bankruptcy Petition (all forms and …" at bounding box center [615, 252] width 211 height 21
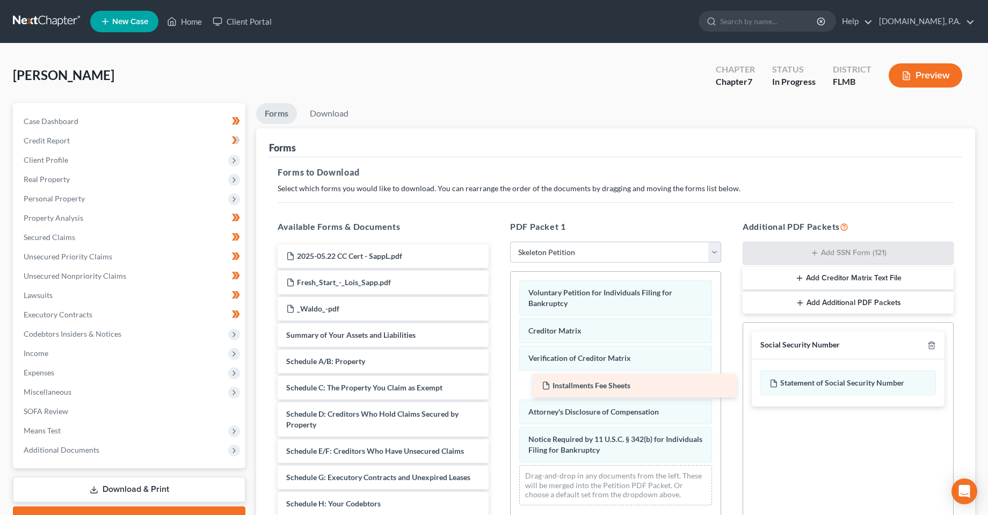
drag, startPoint x: 319, startPoint y: 259, endPoint x: 575, endPoint y: 389, distance: 286.5
click at [497, 389] on div "Installments Fee Sheets Installments Fee Sheets 2025-05.22 CC Cert - SappL.pdf …" at bounding box center [383, 474] width 228 height 461
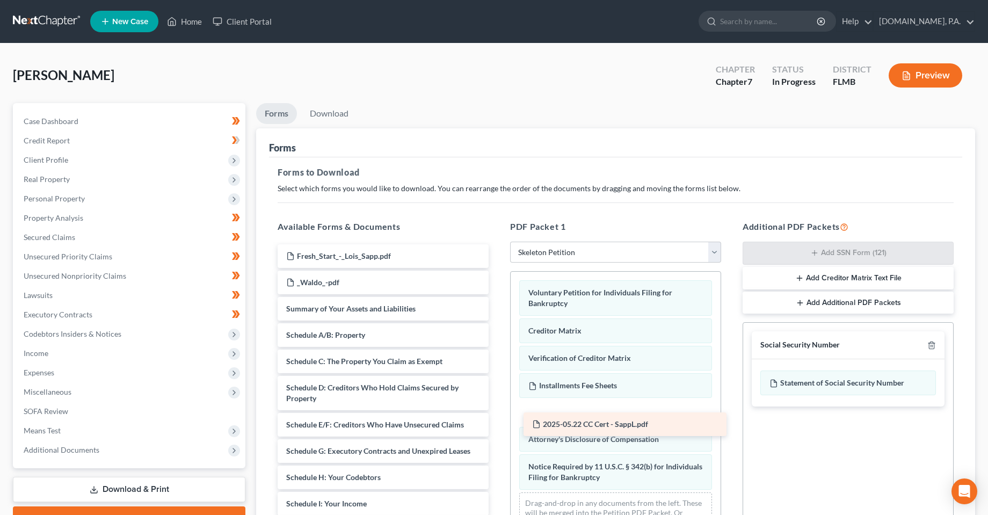
drag, startPoint x: 381, startPoint y: 252, endPoint x: 626, endPoint y: 411, distance: 291.5
click at [497, 411] on div "2025-05.22 CC Cert - SappL.pdf 2025-05.22 CC Cert - SappL.pdf Fresh_Start_-_Loi…" at bounding box center [383, 461] width 228 height 435
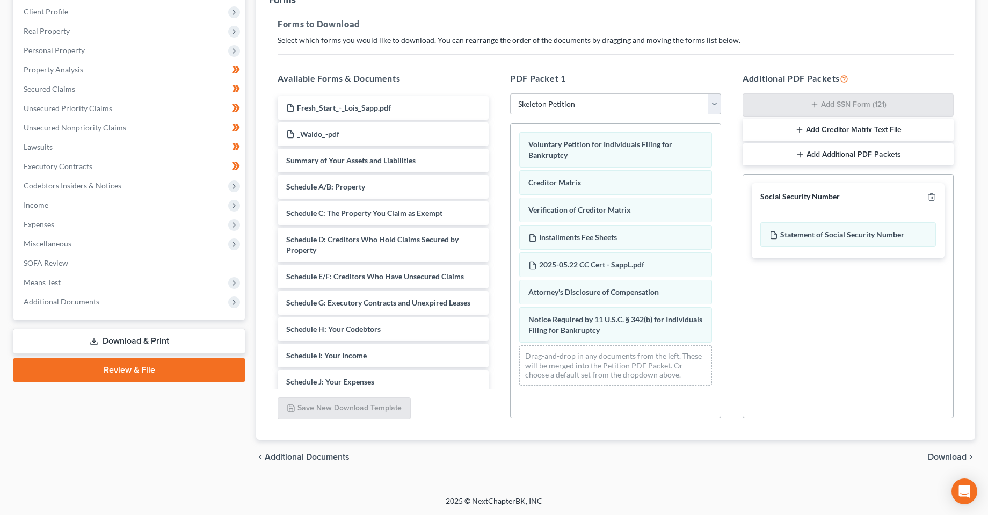
click at [951, 454] on span "Download" at bounding box center [947, 457] width 39 height 9
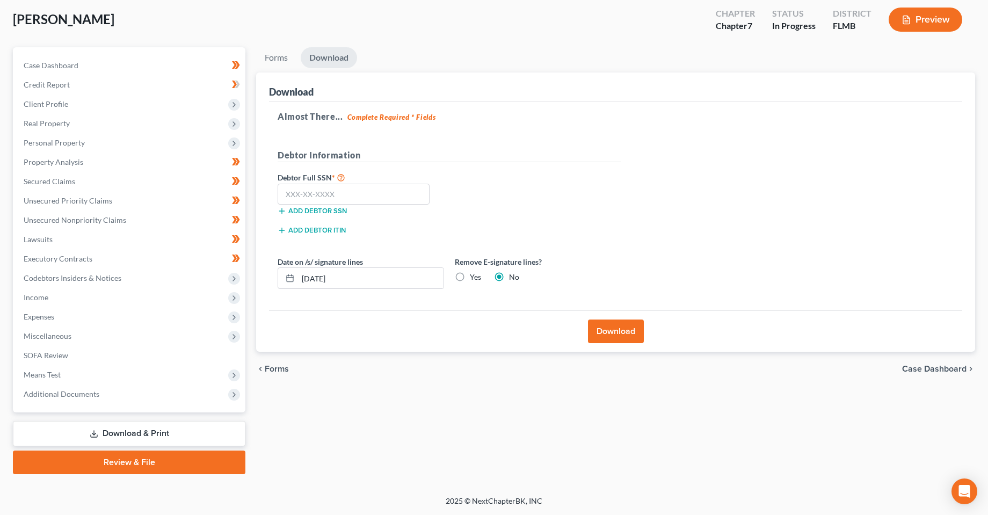
scroll to position [56, 0]
click at [321, 284] on input "[DATE]" at bounding box center [371, 278] width 146 height 20
type input "[DATE]"
click at [362, 186] on input "text" at bounding box center [354, 194] width 152 height 21
click at [367, 200] on input "text" at bounding box center [354, 194] width 152 height 21
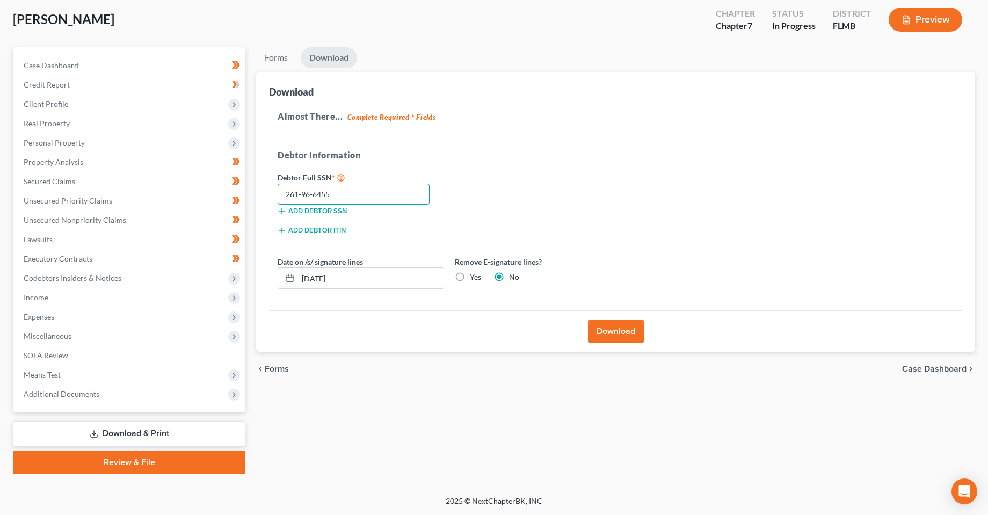
type input "261-96-6455"
click at [616, 342] on button "Download" at bounding box center [616, 331] width 56 height 24
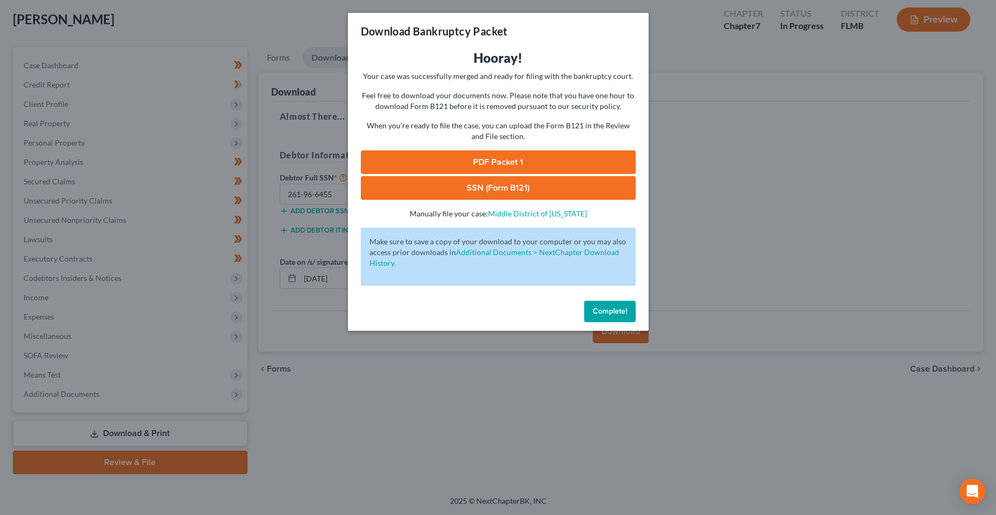
click at [481, 162] on link "PDF Packet 1" at bounding box center [498, 162] width 275 height 24
click at [624, 317] on button "Complete!" at bounding box center [610, 311] width 52 height 21
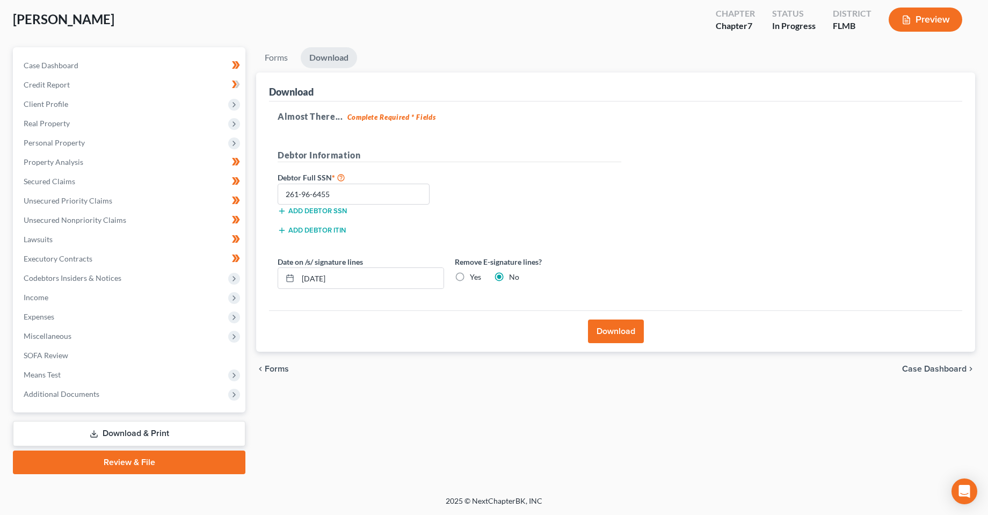
drag, startPoint x: 489, startPoint y: 411, endPoint x: 270, endPoint y: 342, distance: 229.8
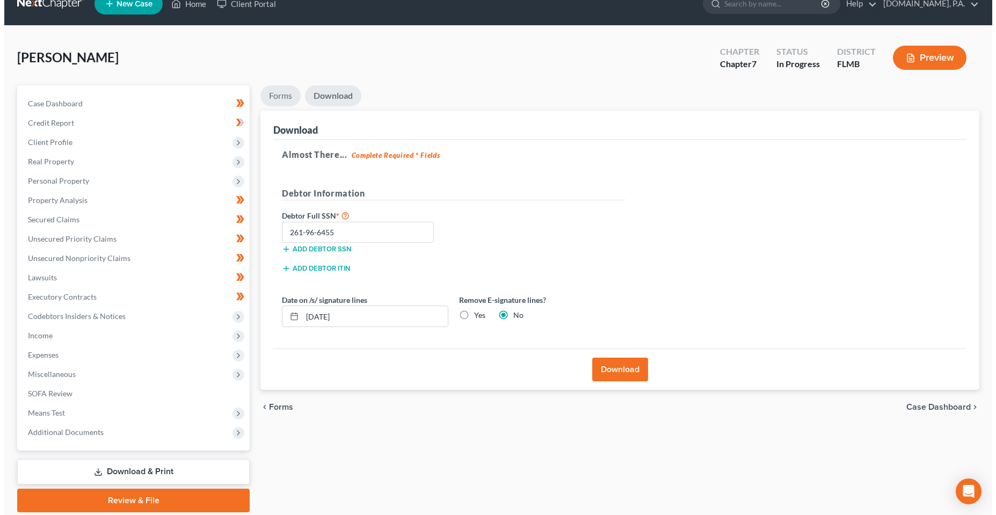
scroll to position [0, 0]
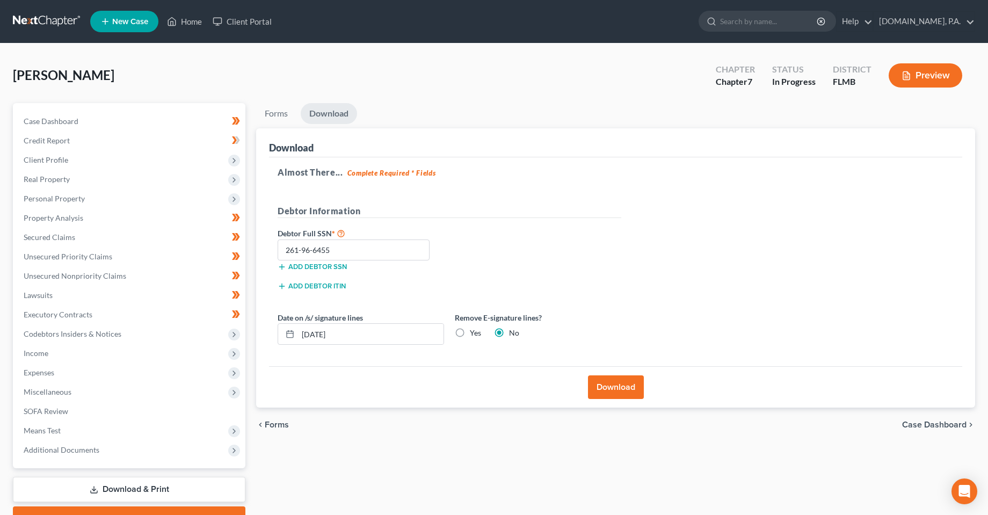
click at [259, 5] on nav "Home New Case Client Portal [DOMAIN_NAME], P.A. [PERSON_NAME][EMAIL_ADDRESS][DO…" at bounding box center [494, 21] width 988 height 43
click at [259, 24] on link "Client Portal" at bounding box center [242, 21] width 70 height 19
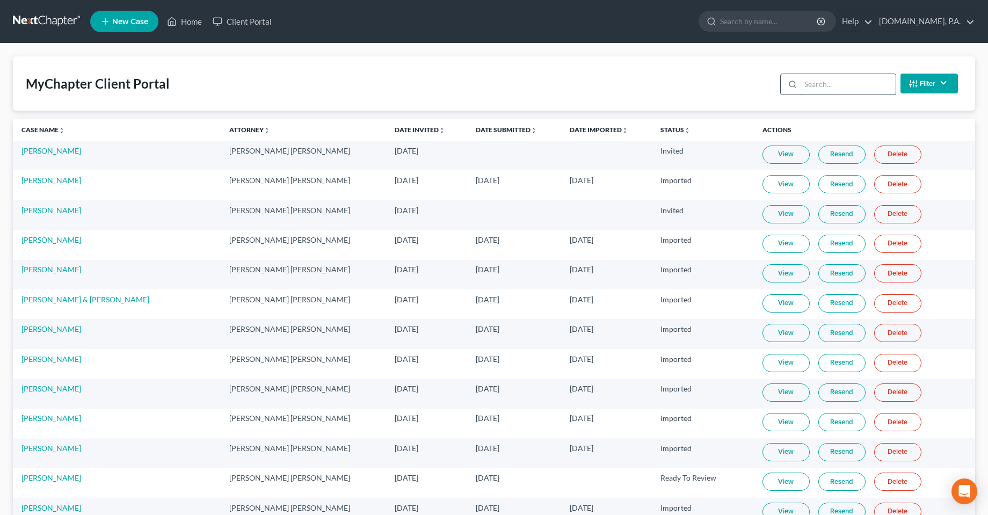
click at [845, 90] on input "search" at bounding box center [848, 84] width 95 height 20
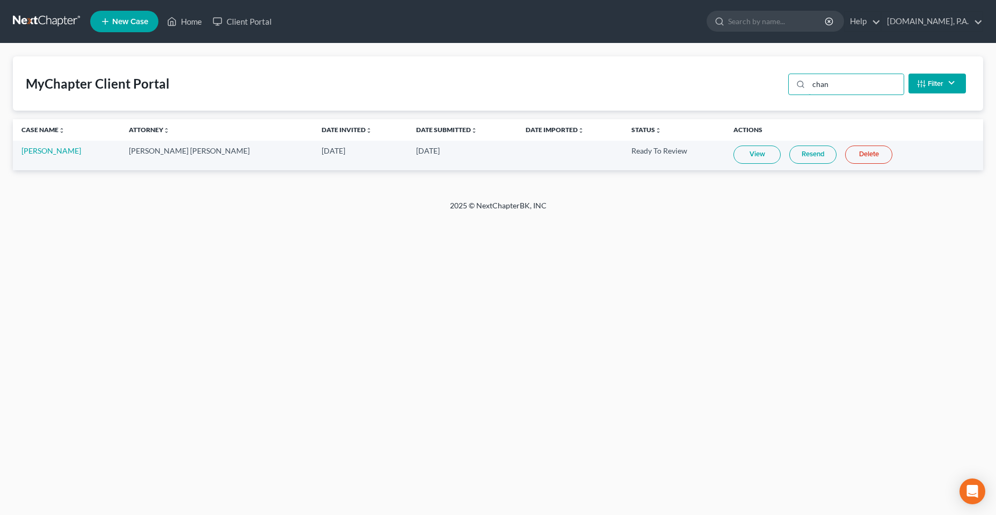
type input "chan"
click at [739, 151] on link "View" at bounding box center [756, 155] width 47 height 18
